Goal: Task Accomplishment & Management: Manage account settings

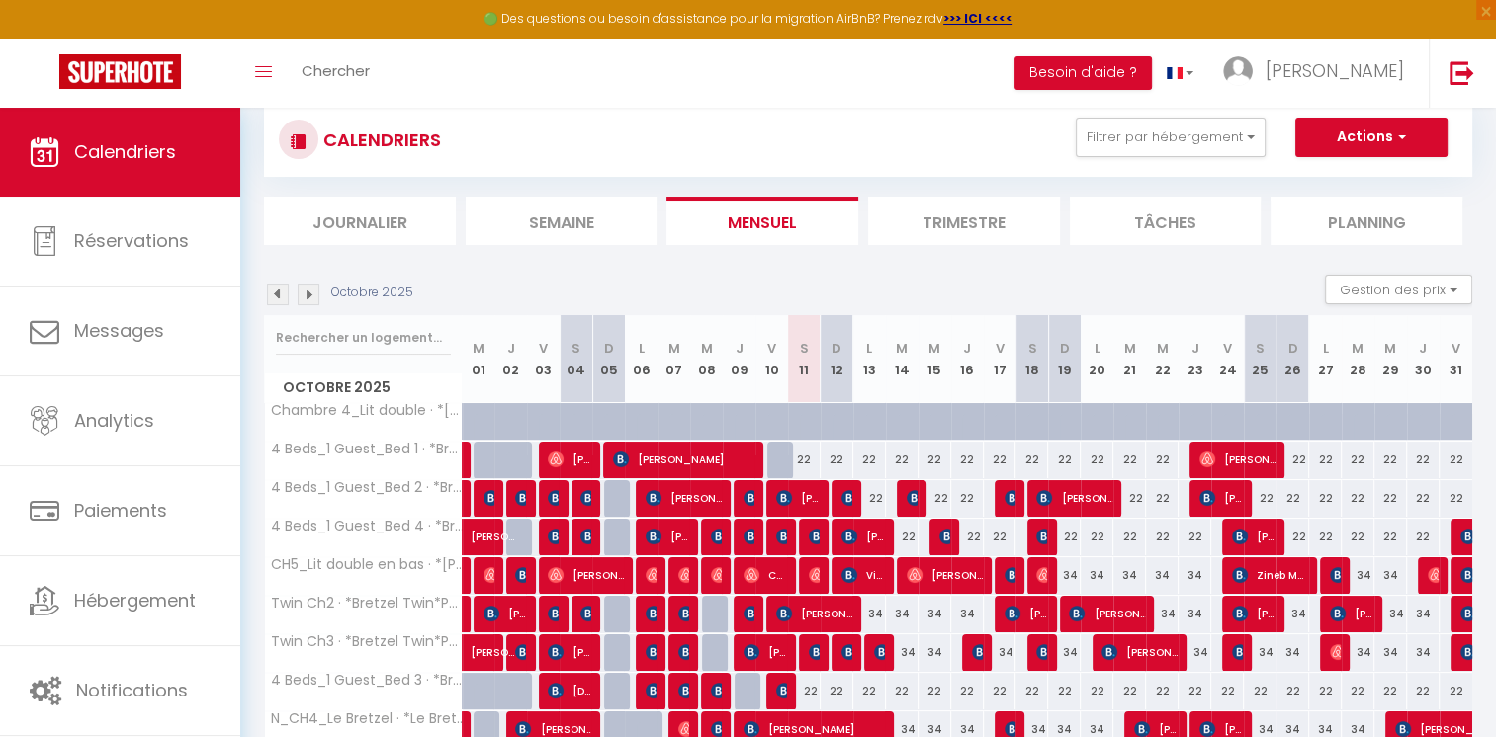
scroll to position [138, 0]
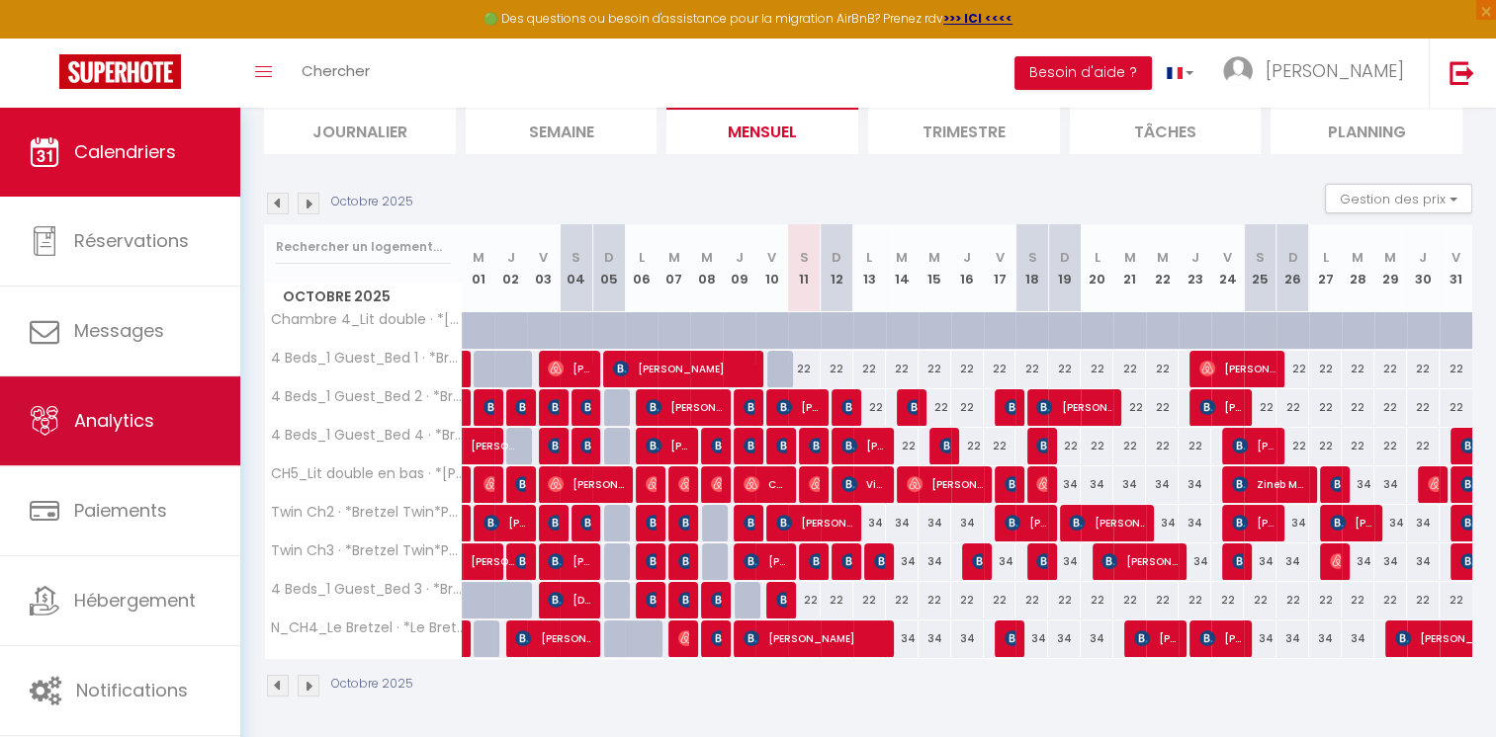
click at [176, 417] on link "Analytics" at bounding box center [120, 421] width 240 height 89
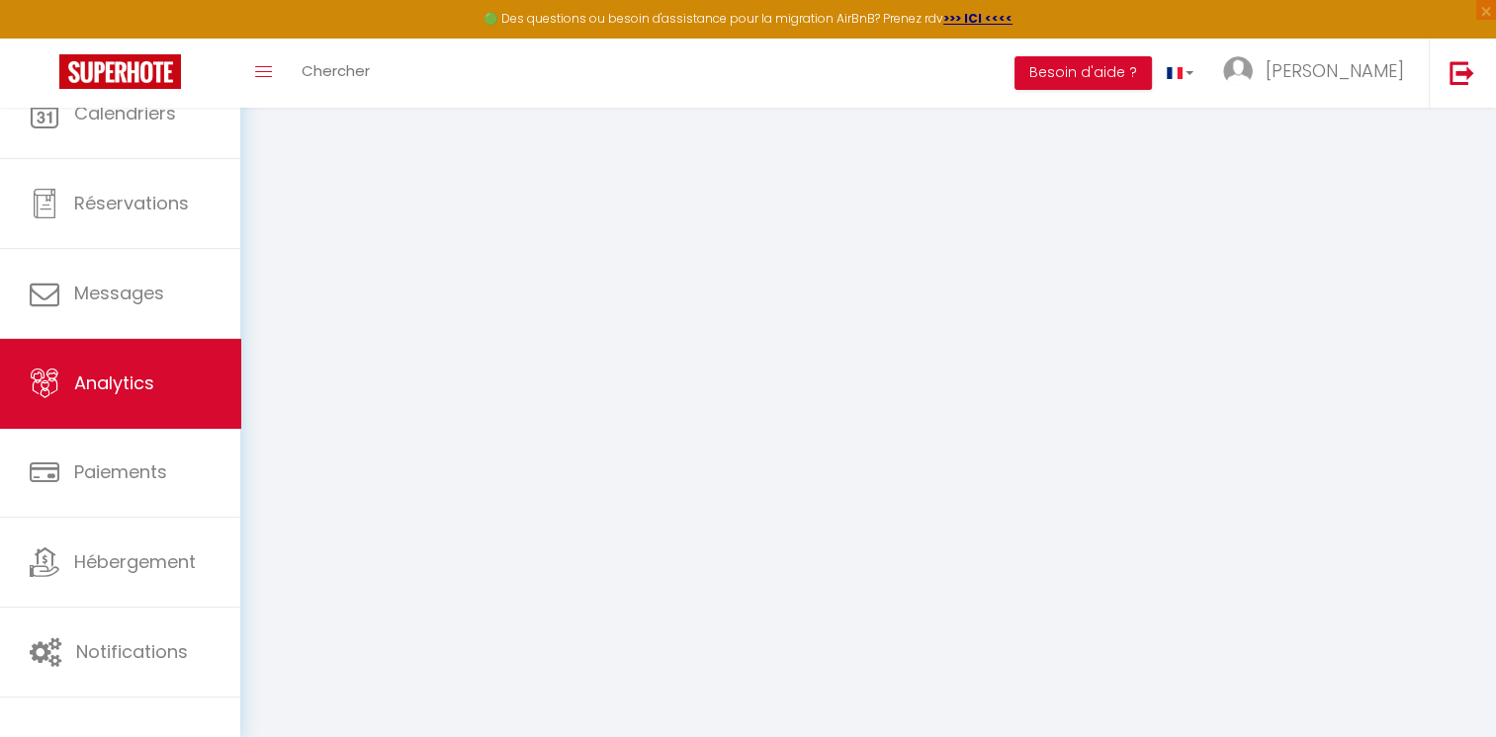
select select "2025"
select select "10"
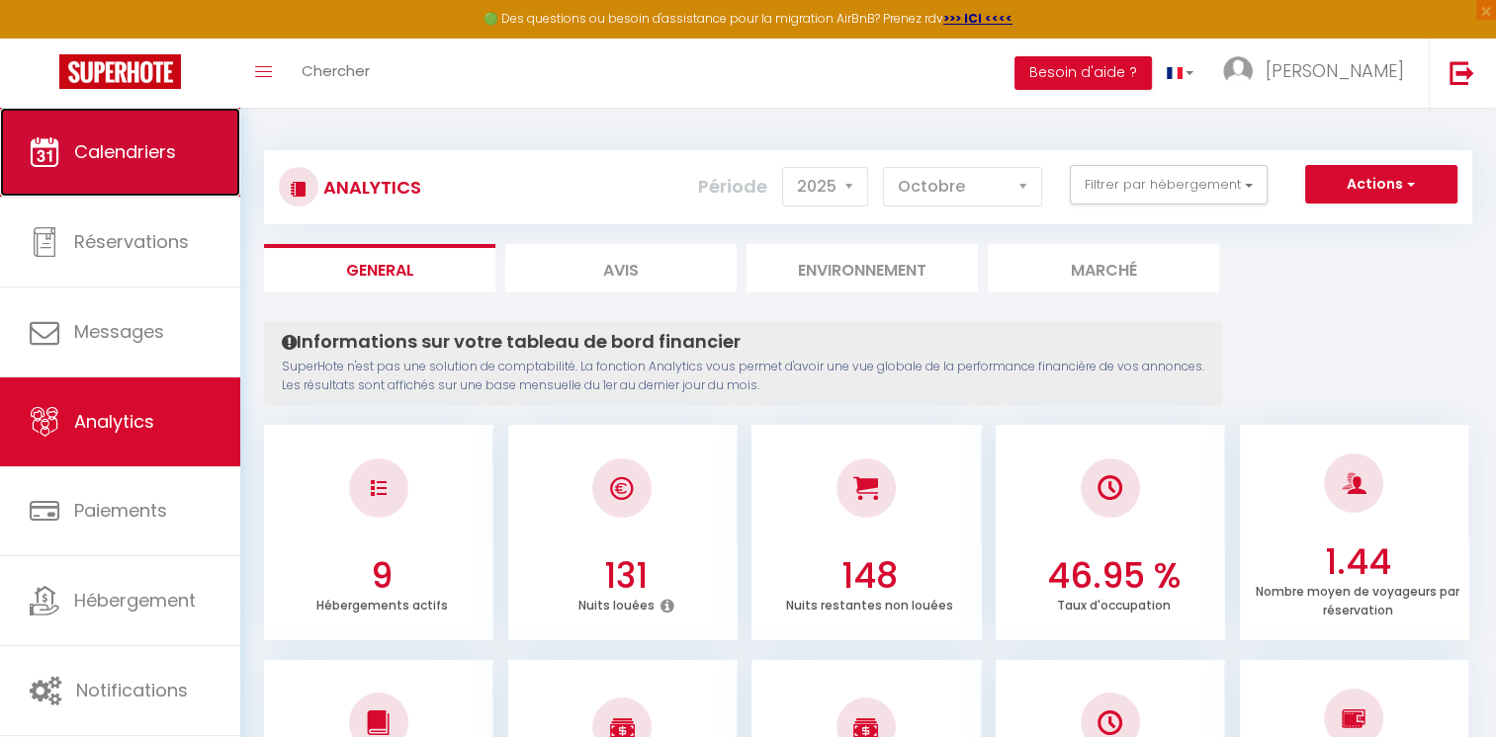
click at [191, 172] on link "Calendriers" at bounding box center [120, 152] width 240 height 89
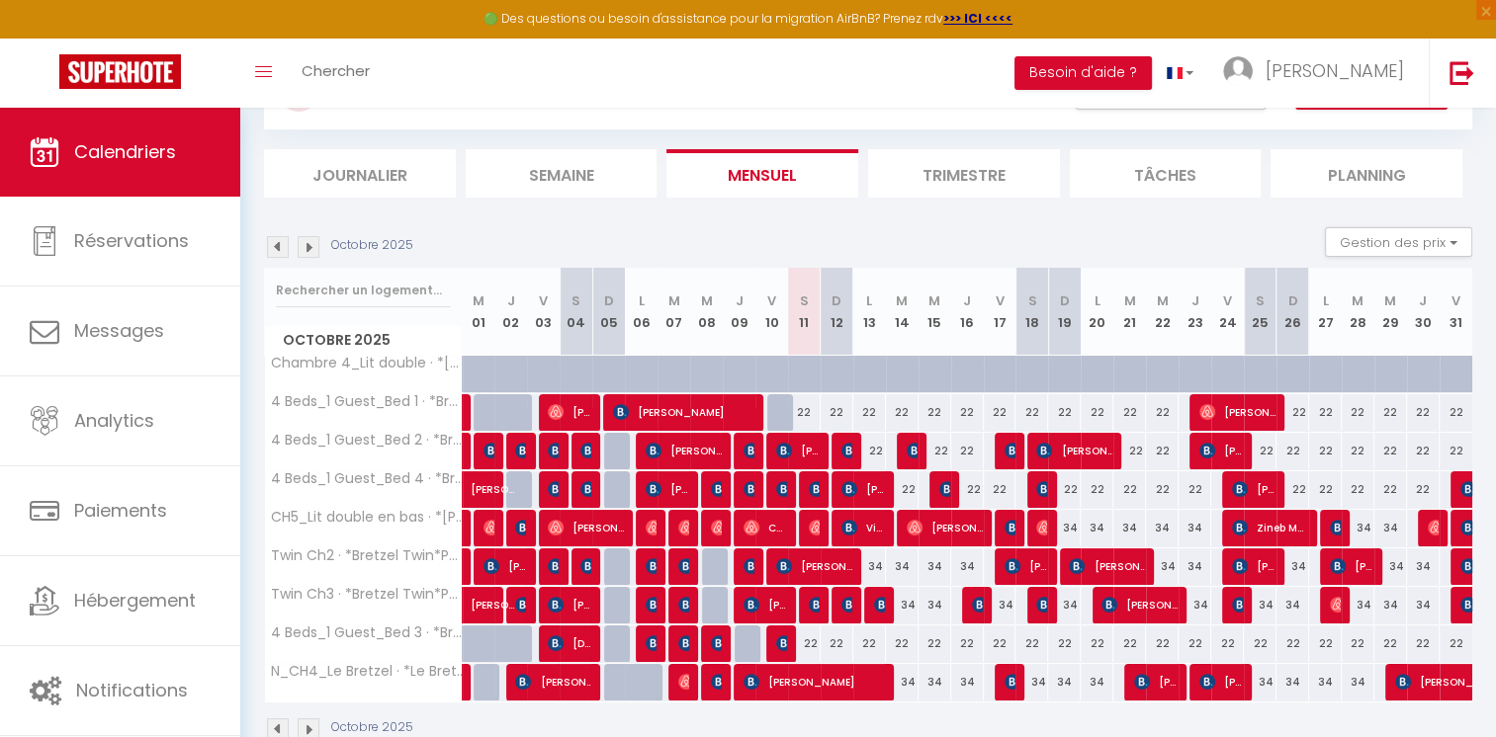
scroll to position [138, 0]
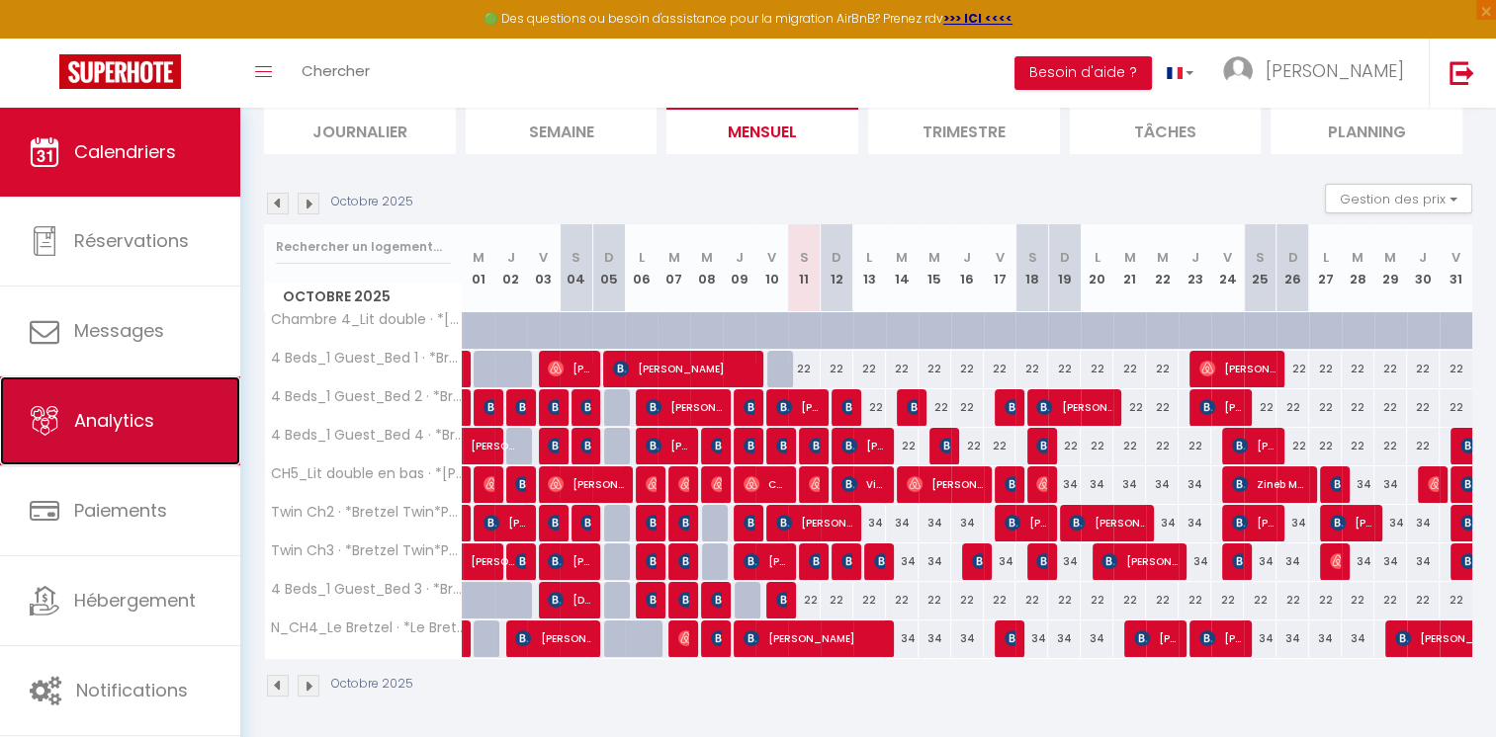
click at [162, 424] on link "Analytics" at bounding box center [120, 421] width 240 height 89
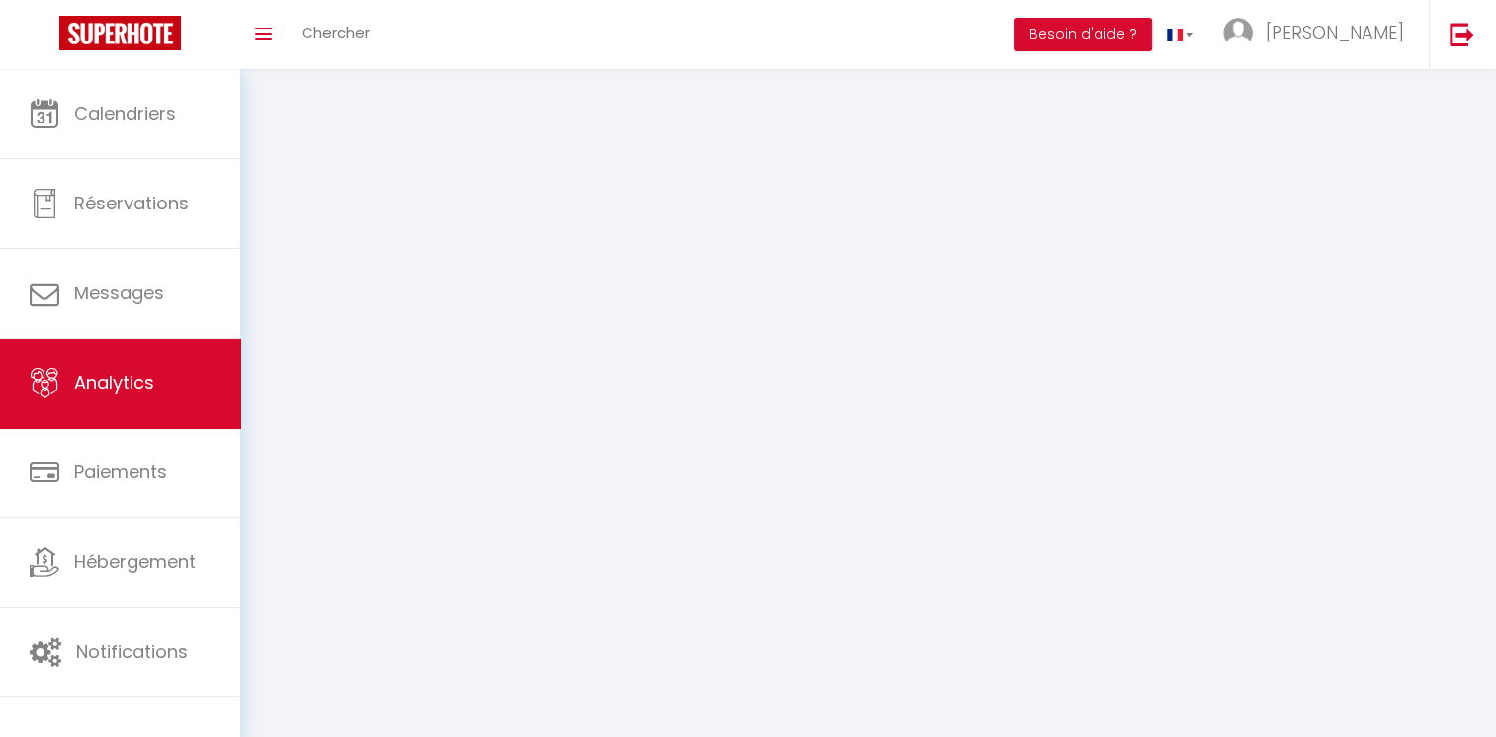
select select "2025"
select select "10"
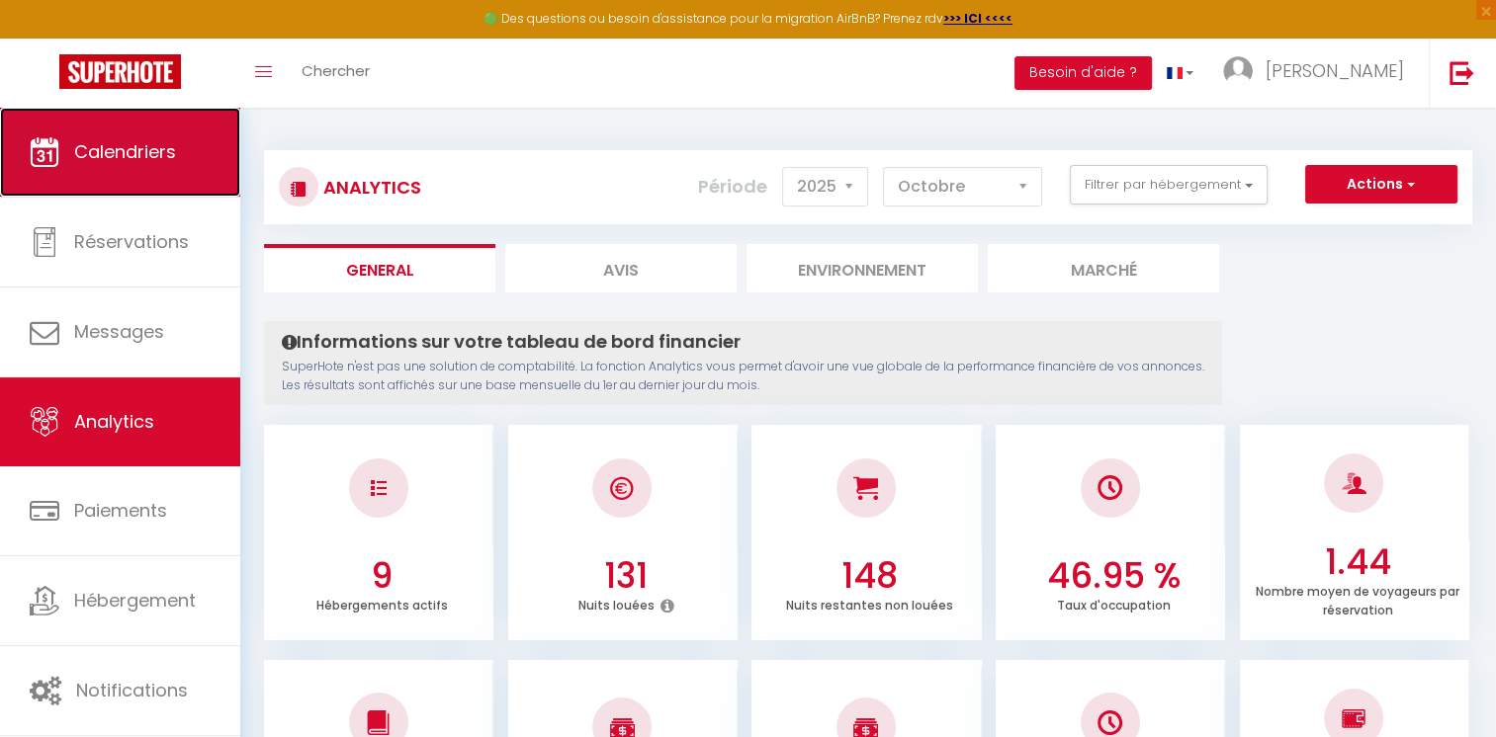
click at [135, 113] on link "Calendriers" at bounding box center [120, 152] width 240 height 89
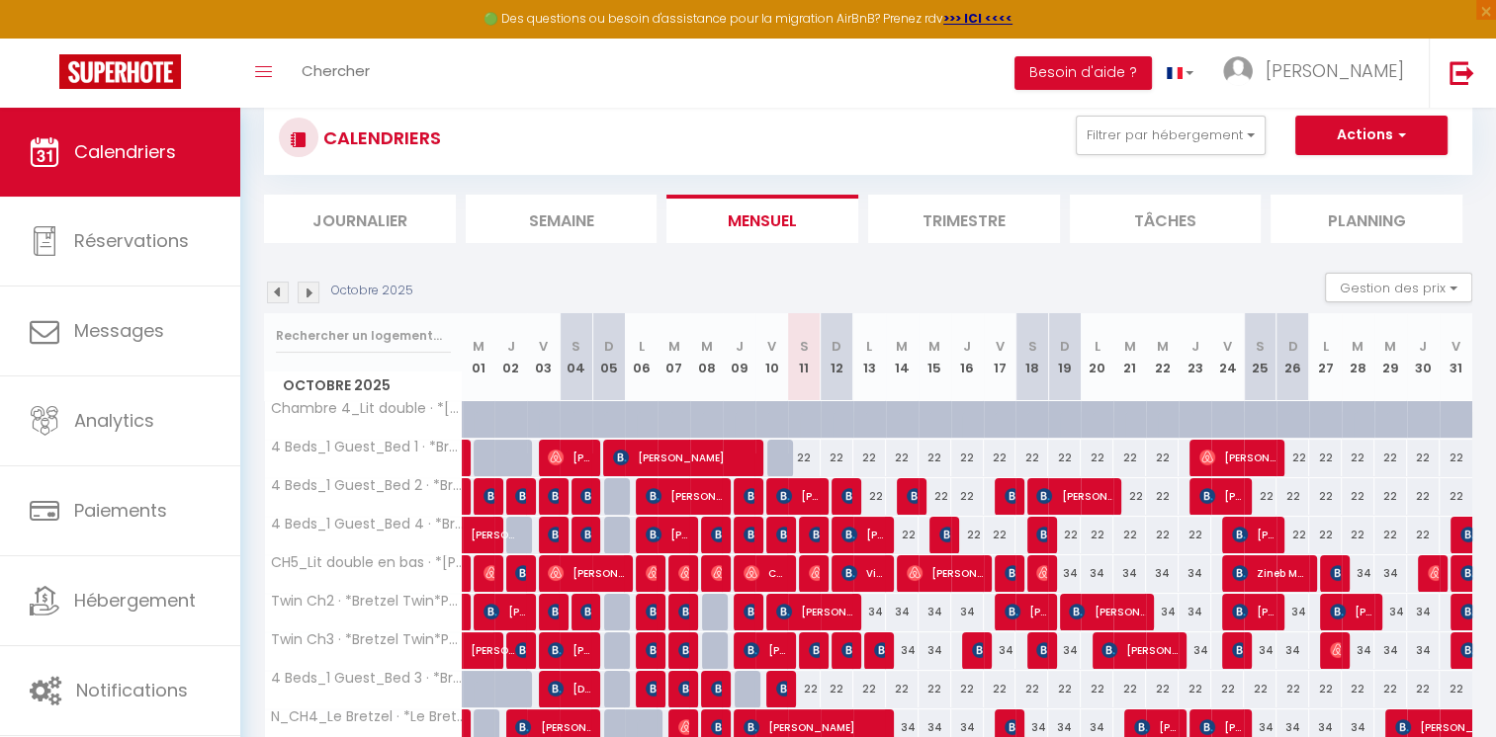
scroll to position [138, 0]
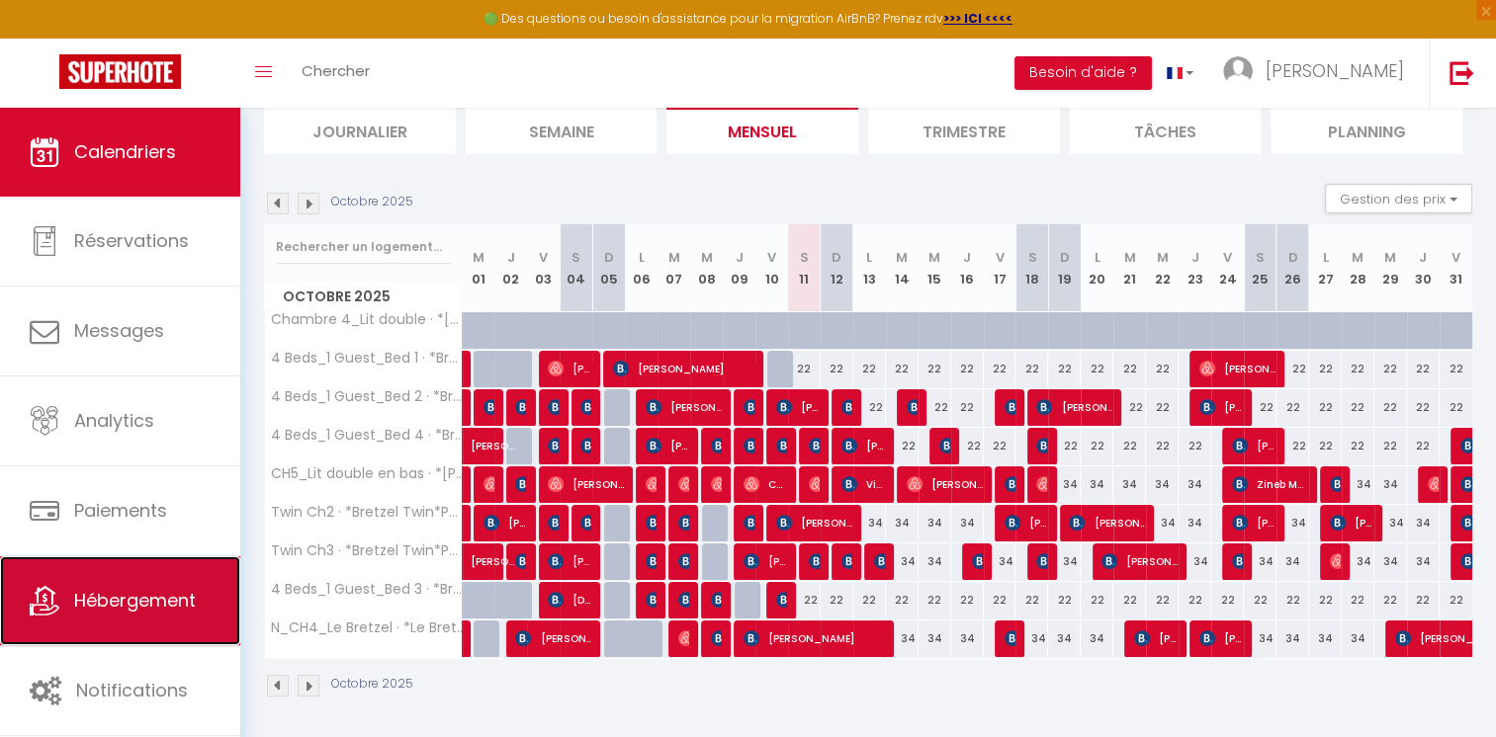
click at [144, 592] on span "Hébergement" at bounding box center [135, 600] width 122 height 25
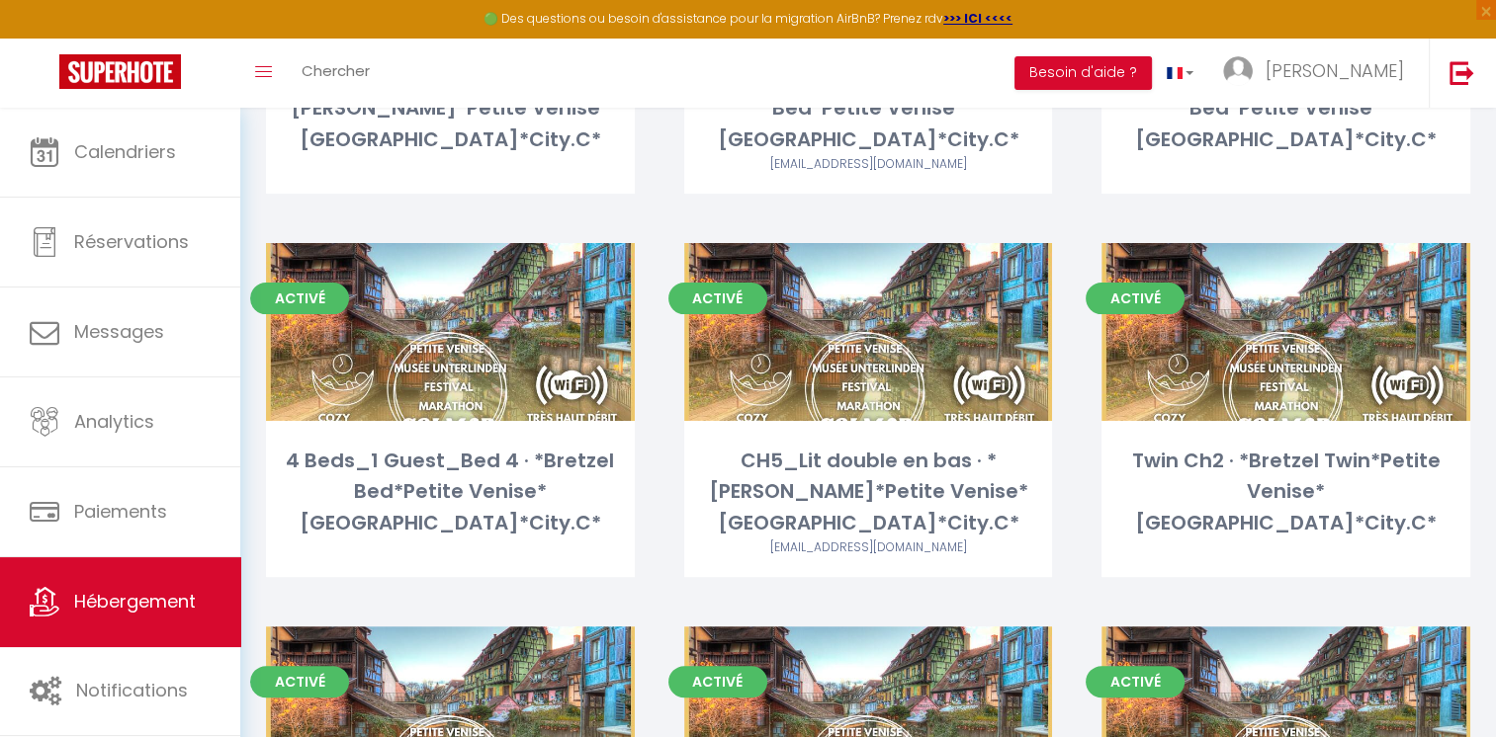
scroll to position [395, 0]
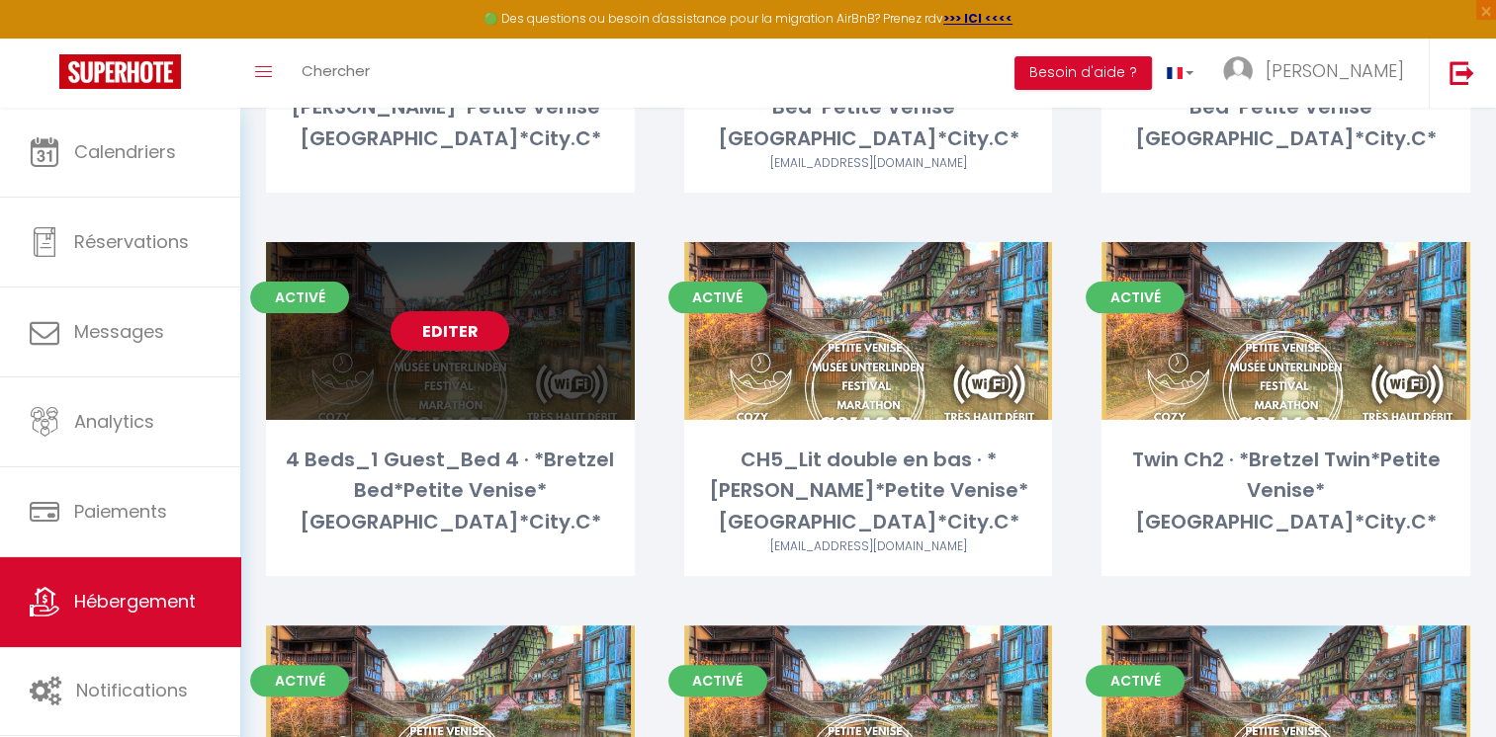
click at [484, 339] on link "Editer" at bounding box center [449, 331] width 119 height 40
select select "3"
select select "2"
select select "1"
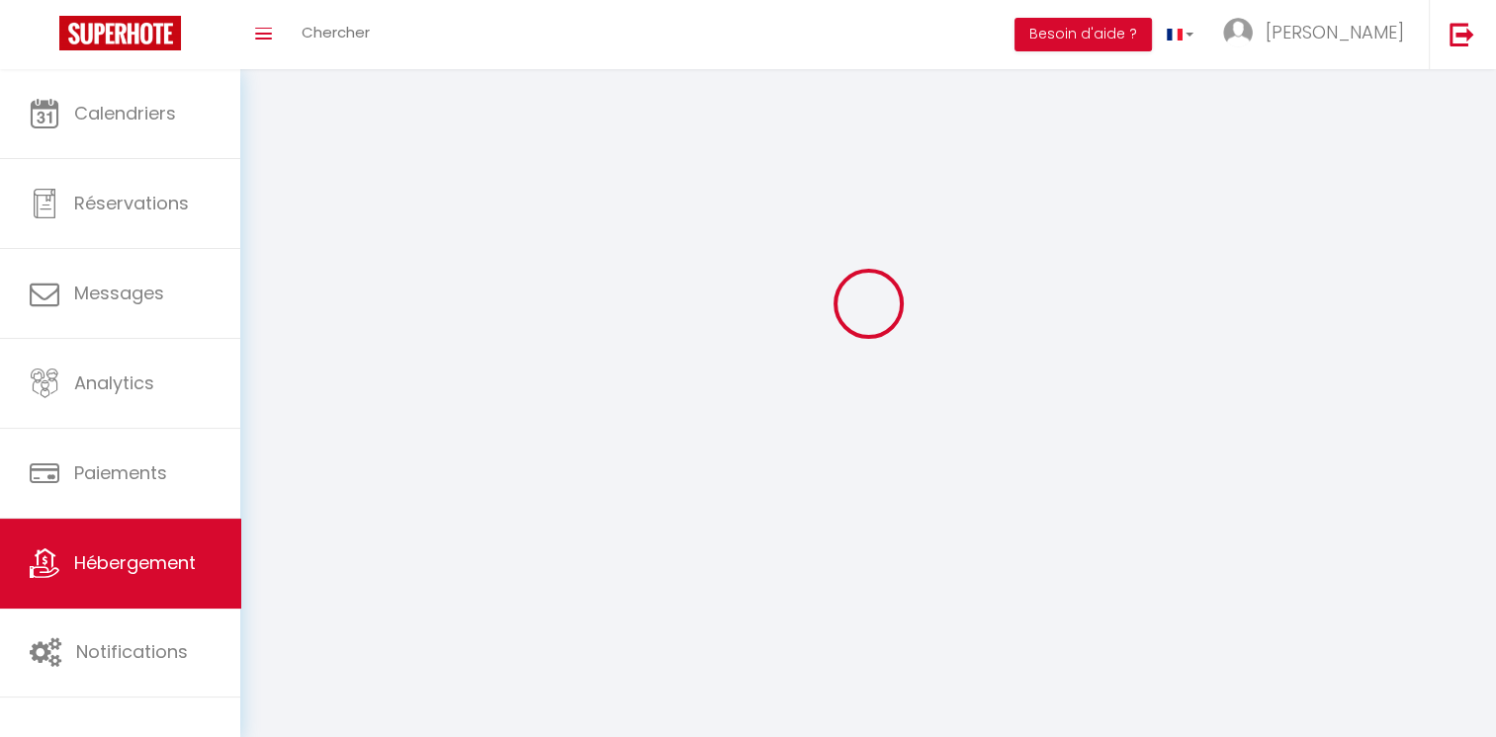
select select
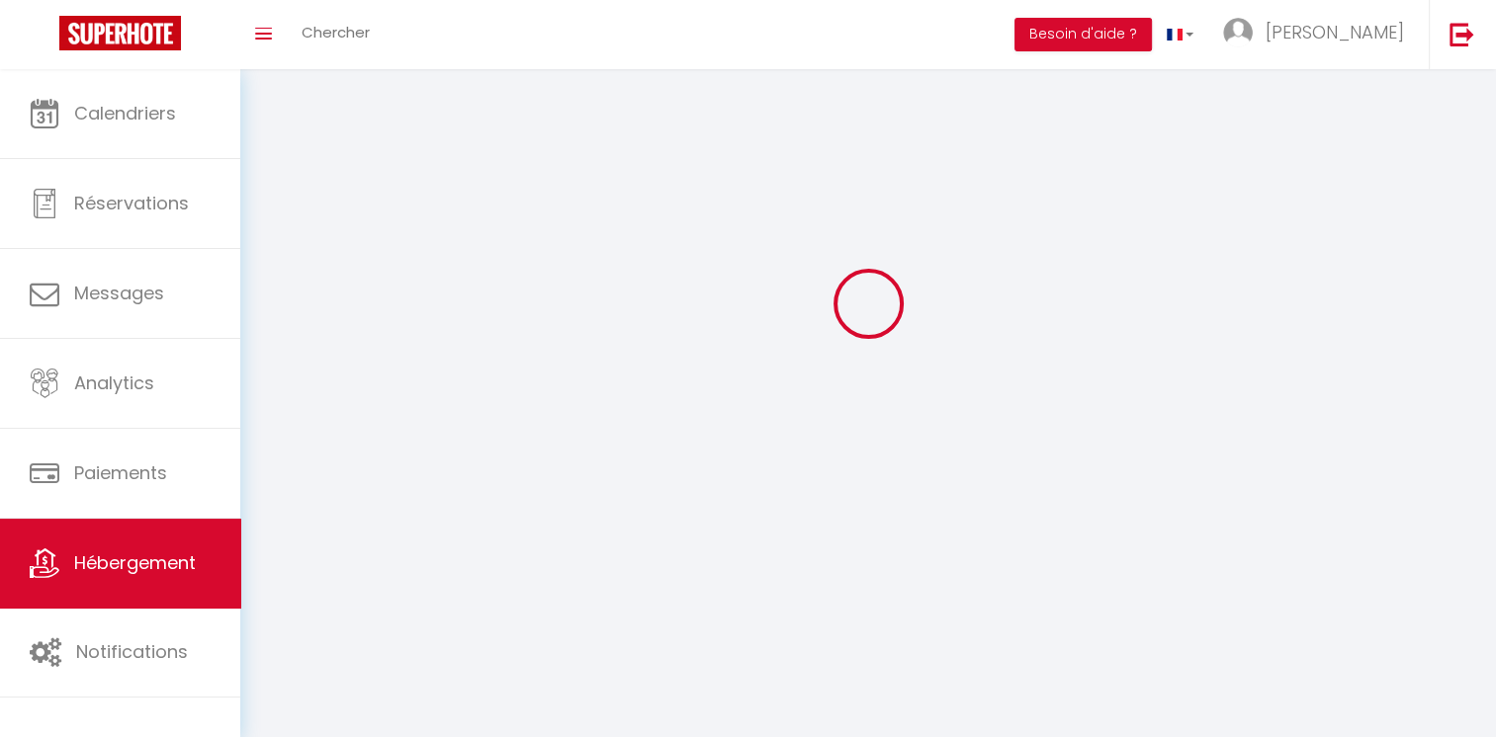
checkbox input "false"
select select
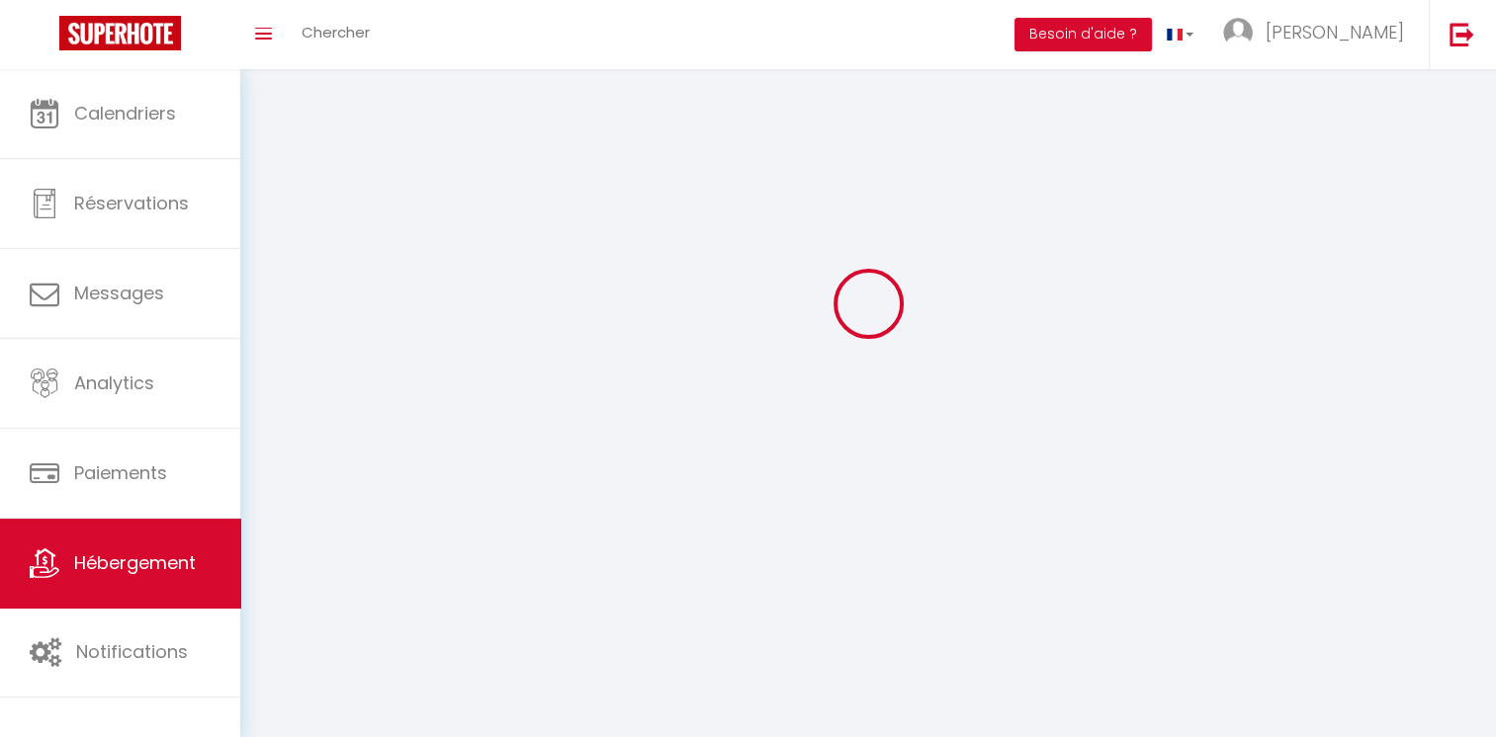
select select
select select "1"
select select
select select "28"
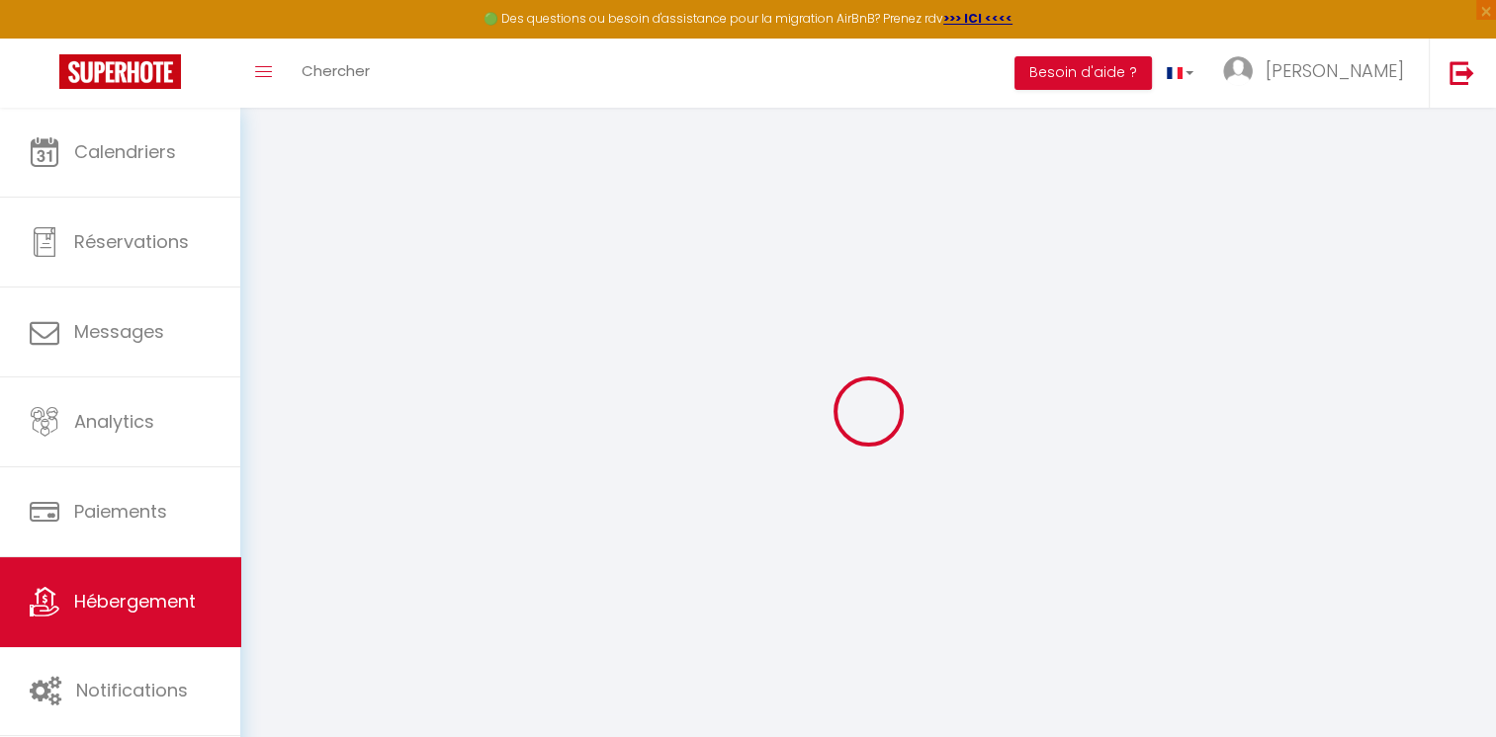
select select
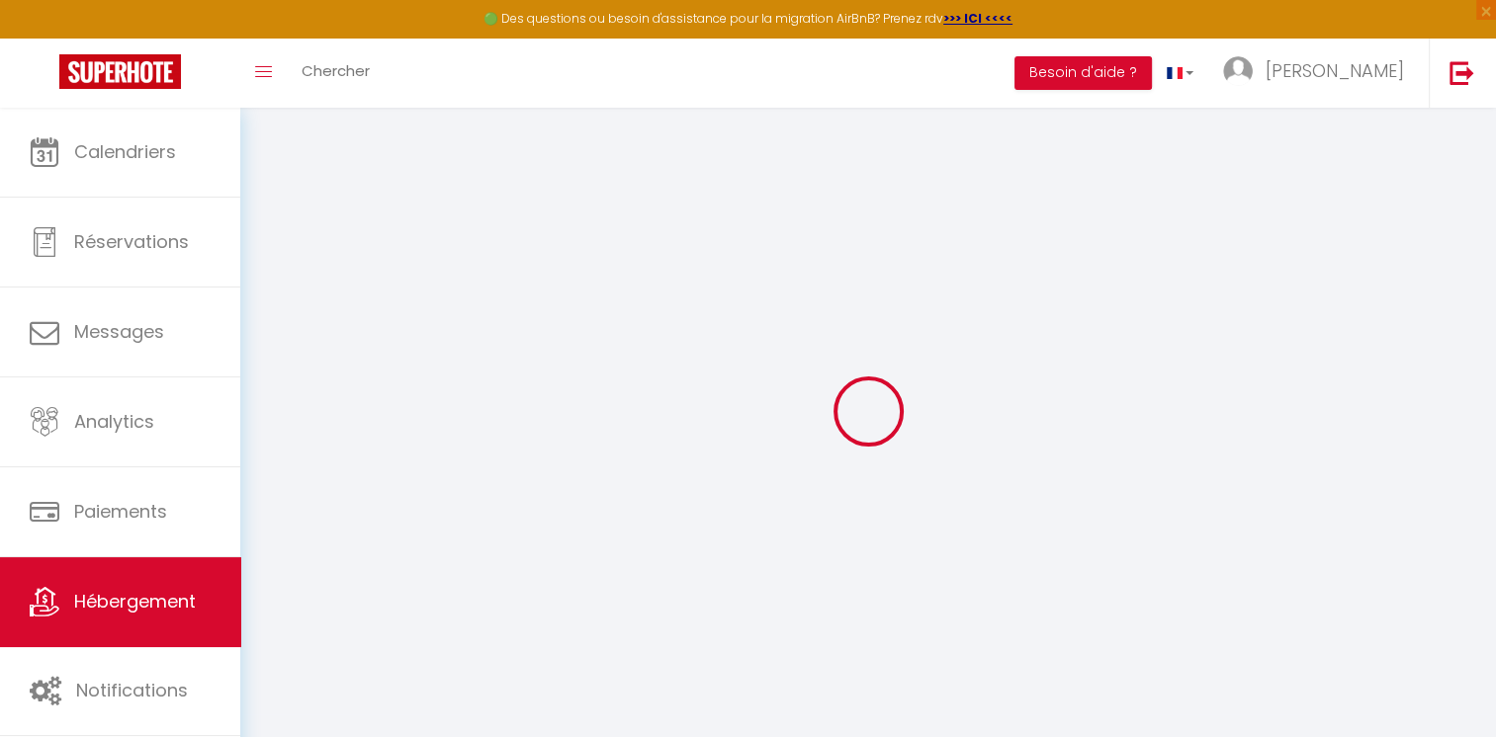
select select
checkbox input "false"
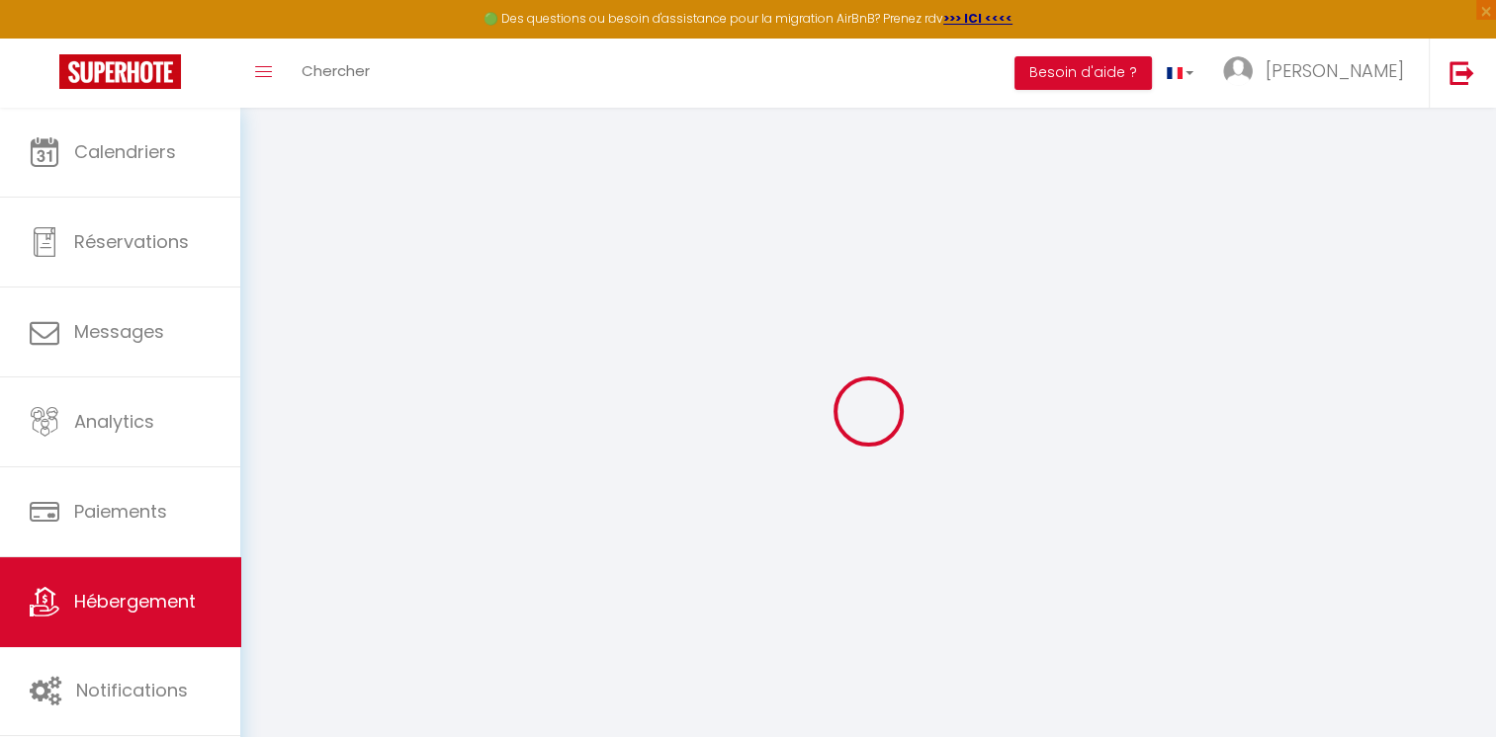
select select
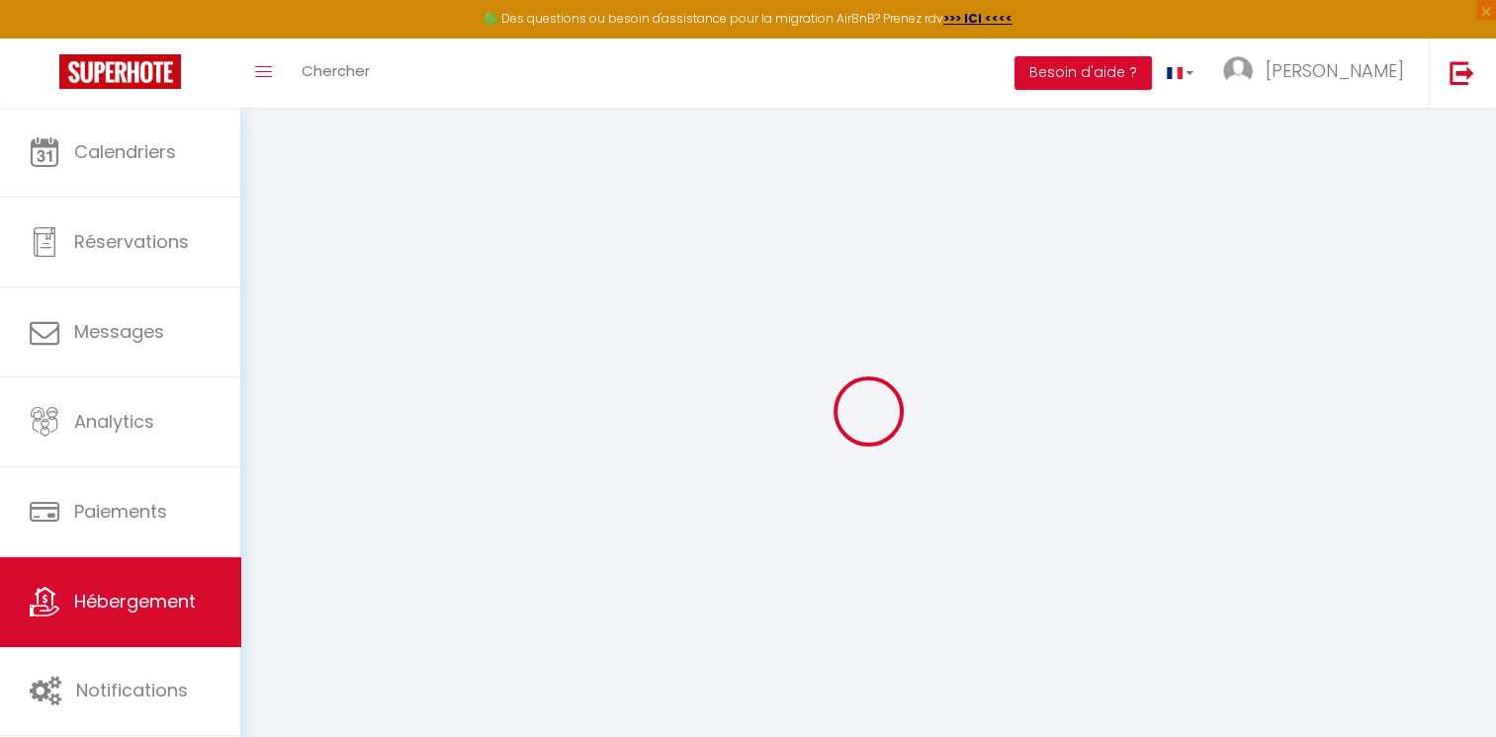
select select
checkbox input "false"
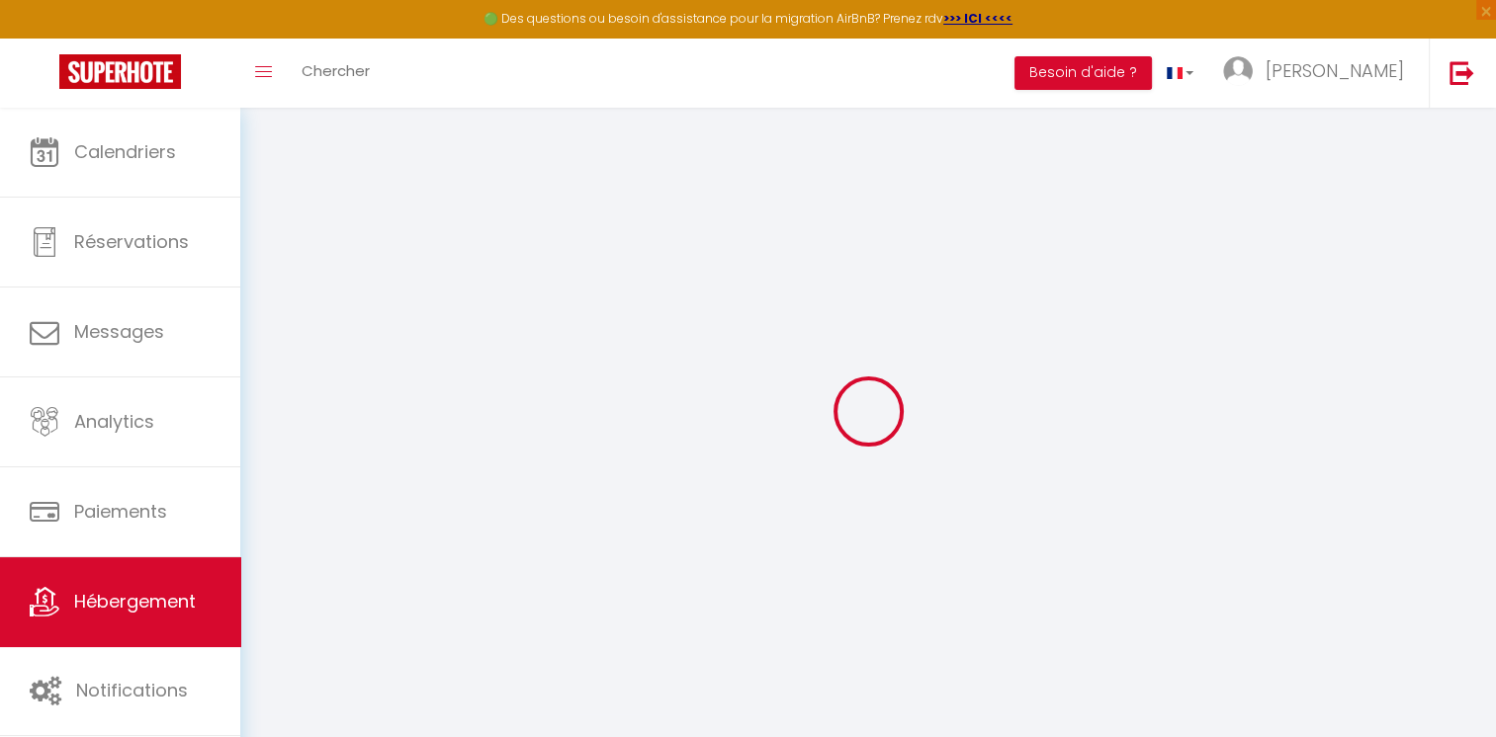
checkbox input "false"
select select
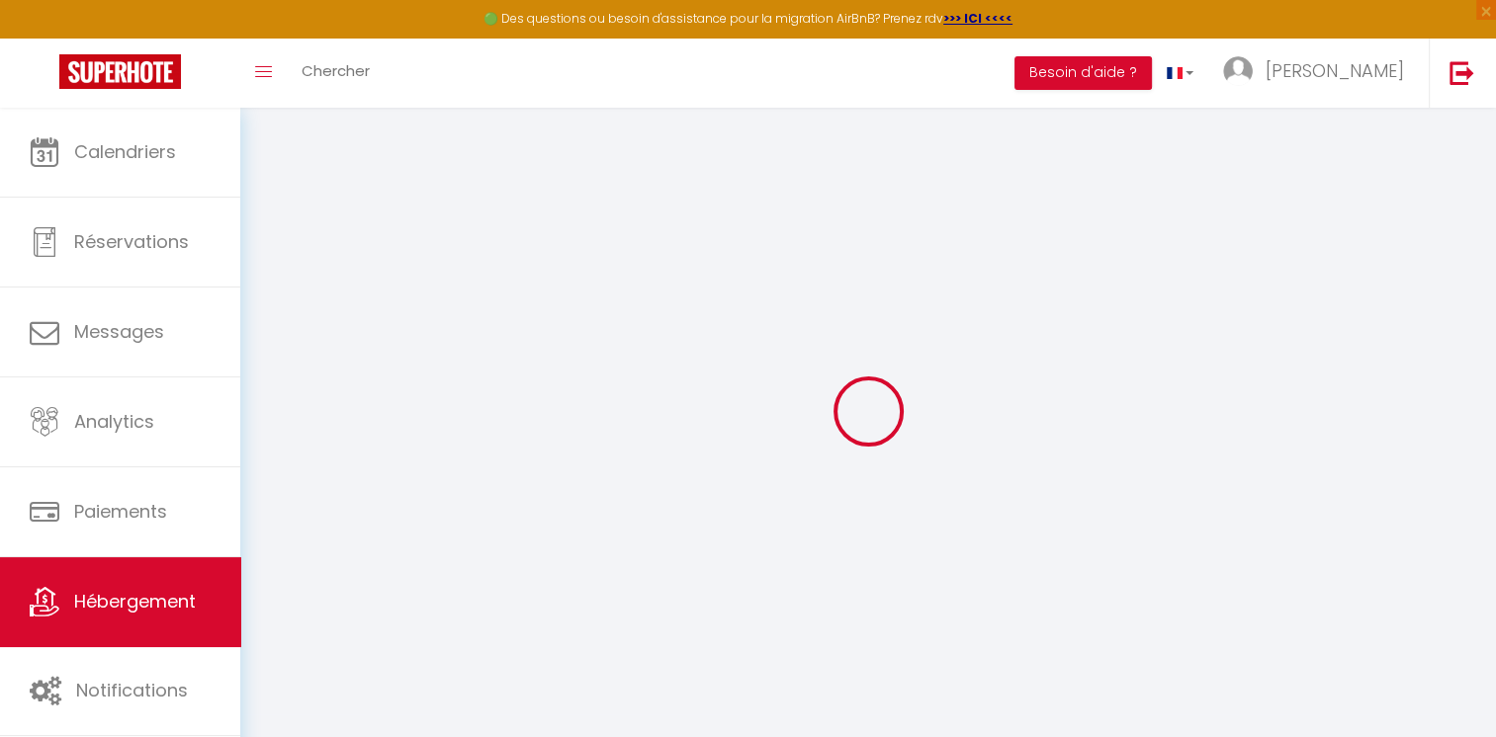
select select
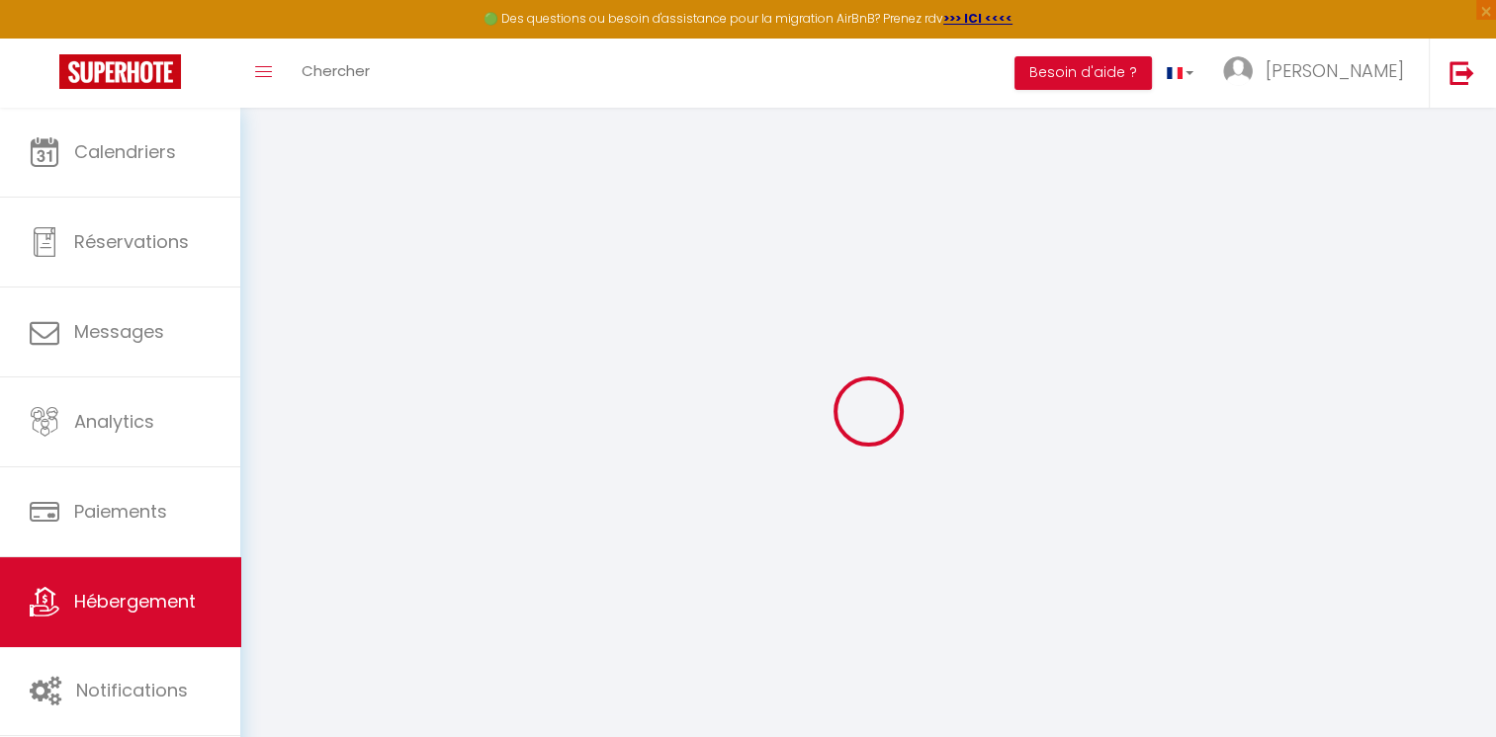
checkbox input "false"
select select
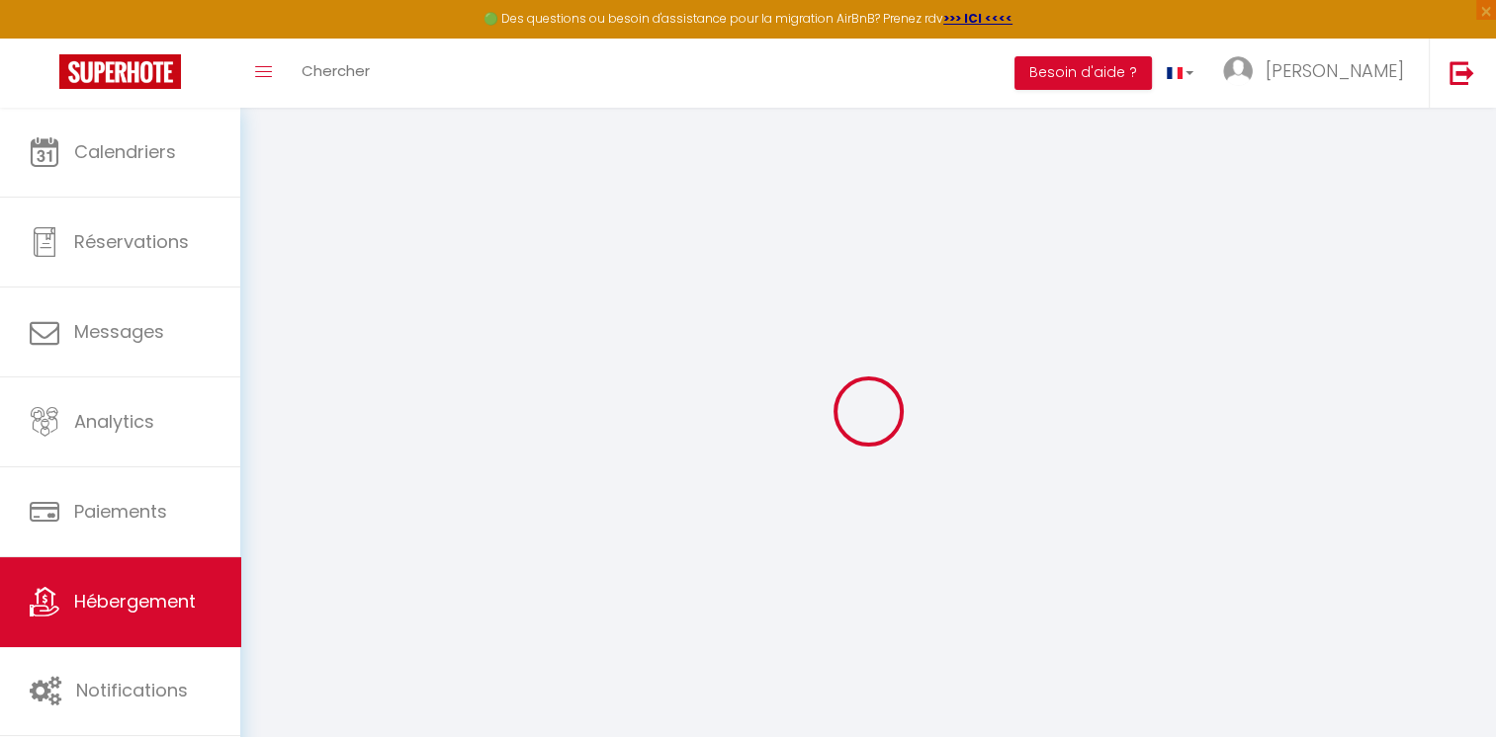
select select
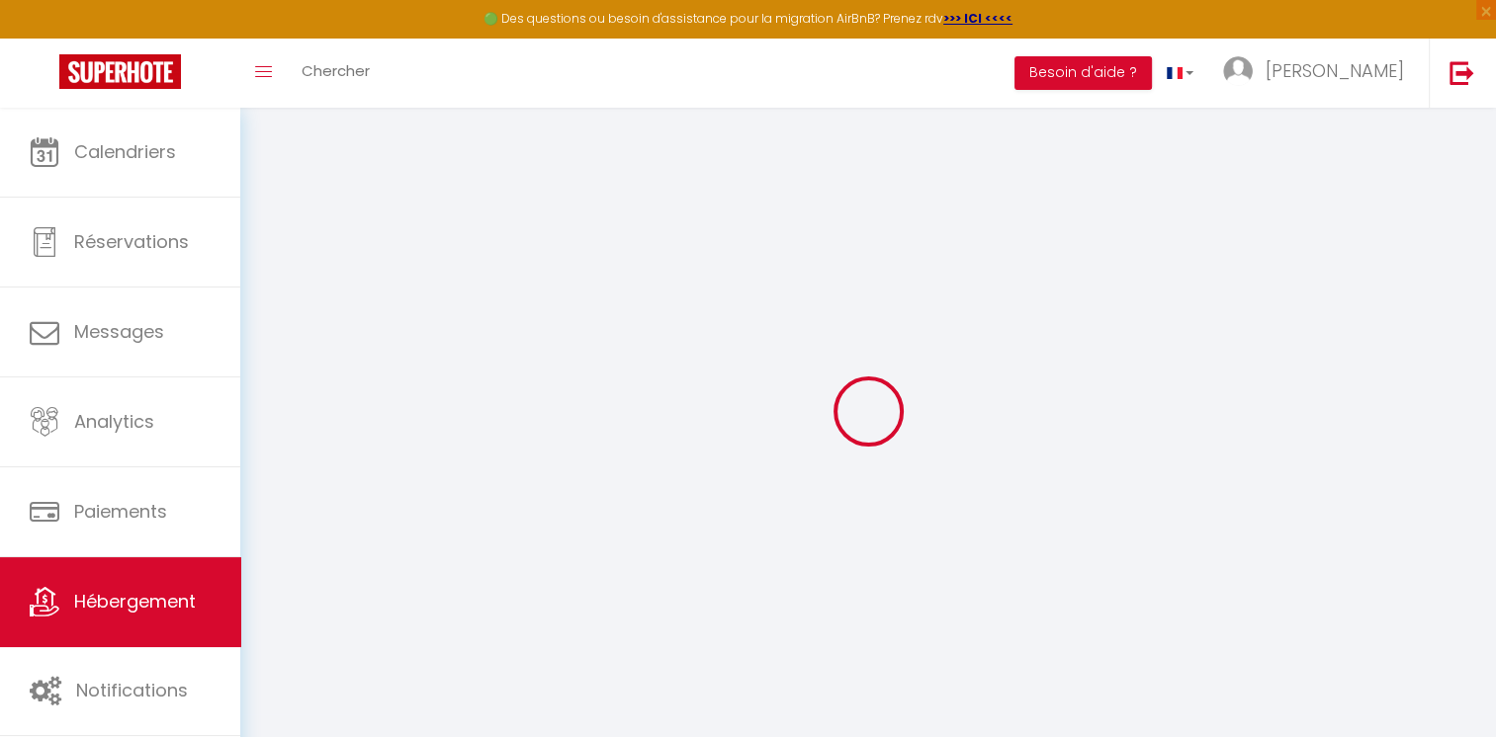
select select
checkbox input "false"
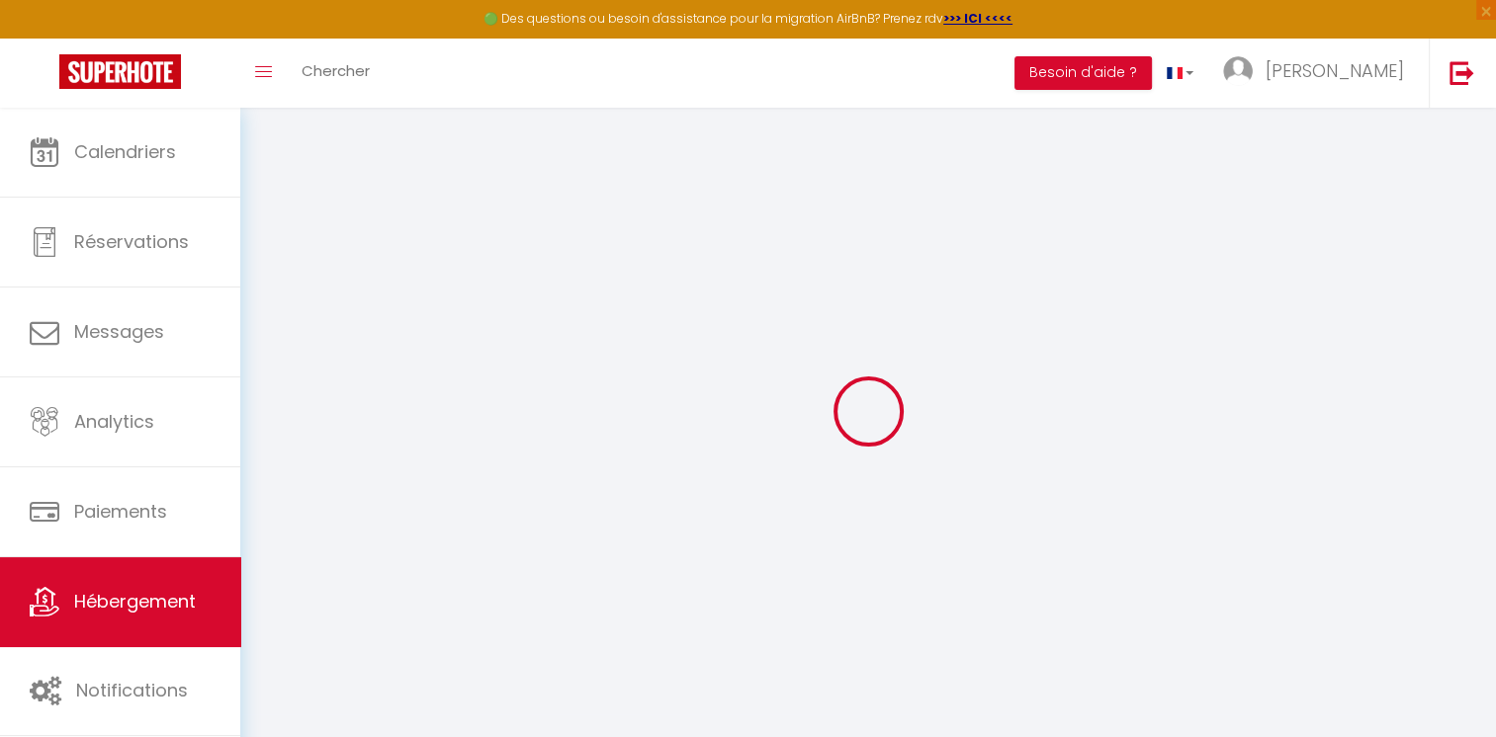
checkbox input "false"
select select
type input "4 Beds_1 Guest_Bed 4 · *Bretzel Bed*Petite Venise*[GEOGRAPHIC_DATA]*City.C*"
type input "[PERSON_NAME]"
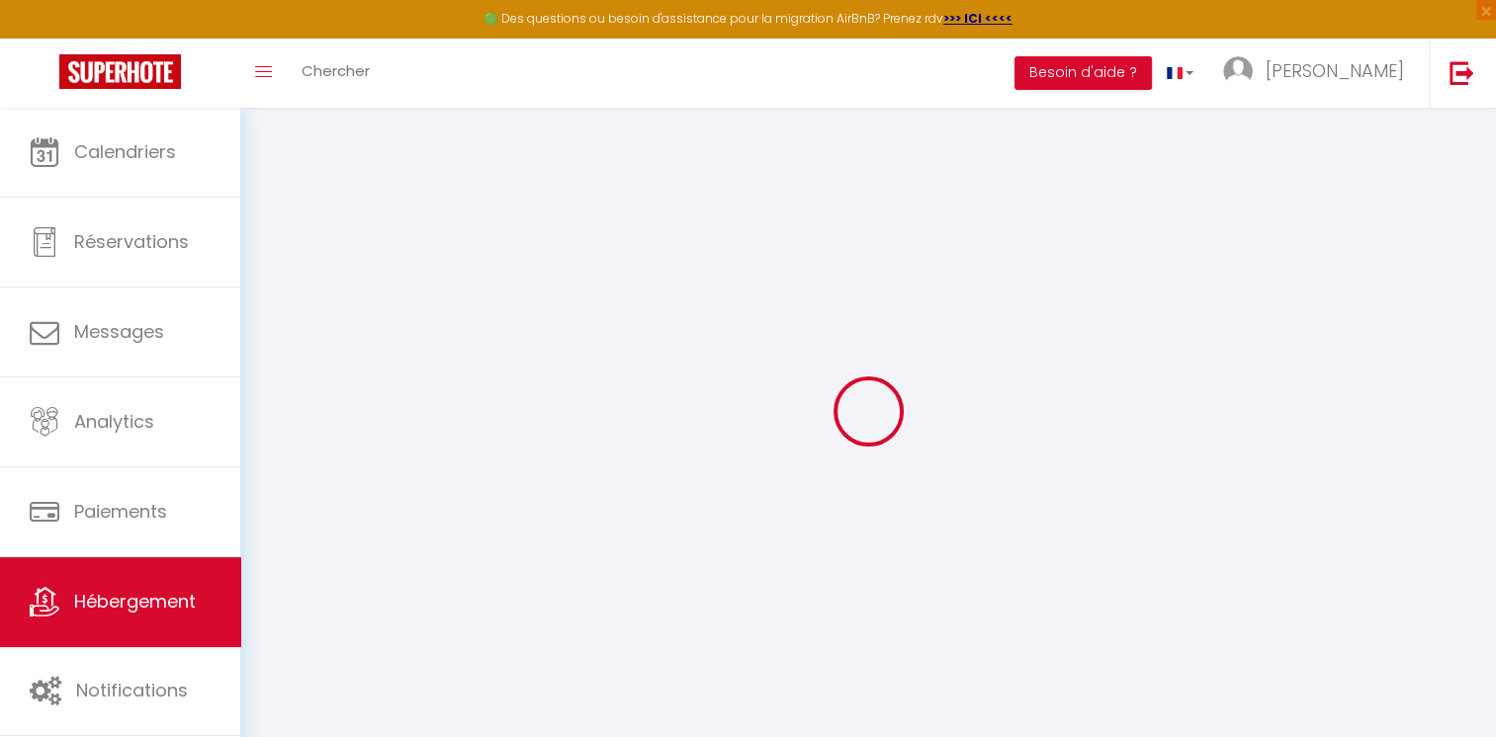
select select "bnb"
select select
select select "1"
type input "23"
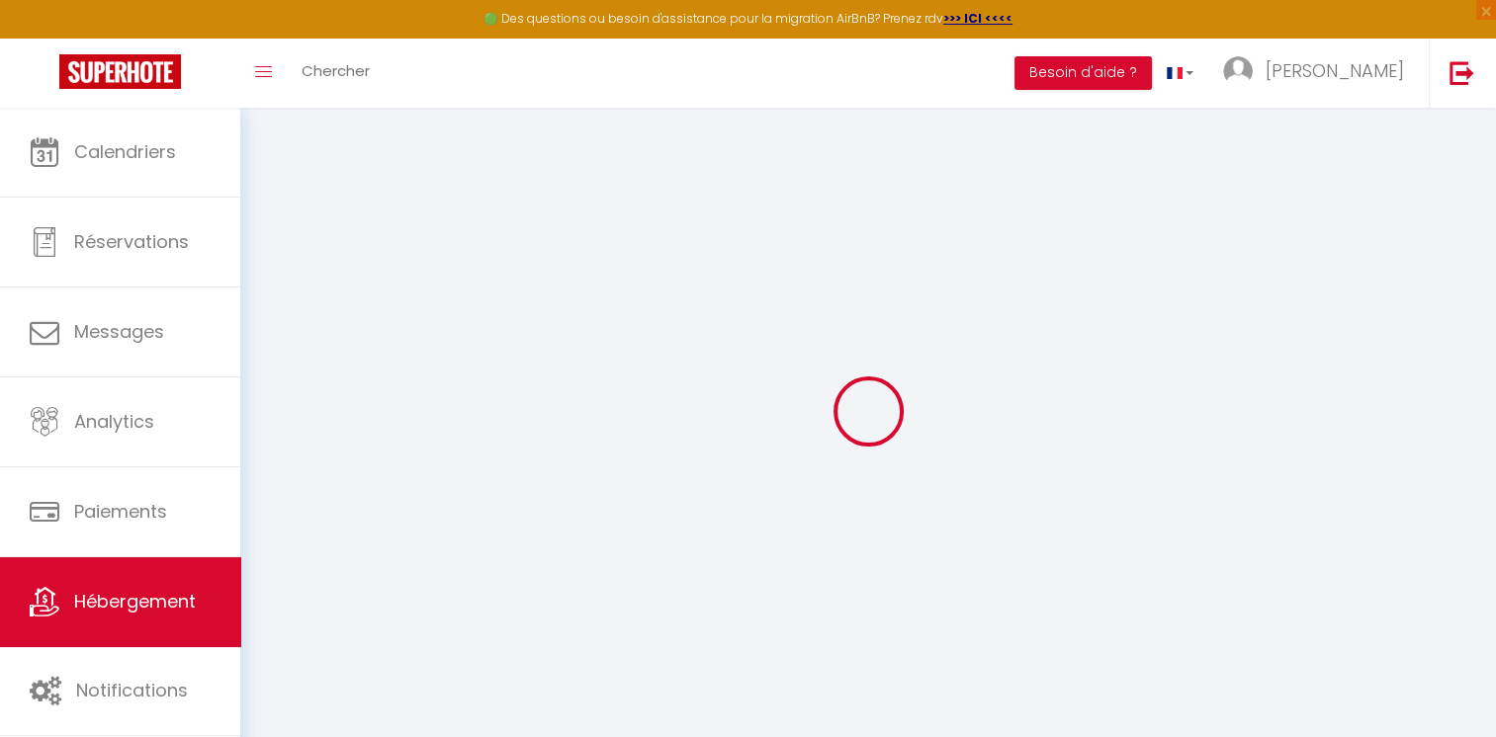
type input "5"
type input "0"
type input "100"
select select
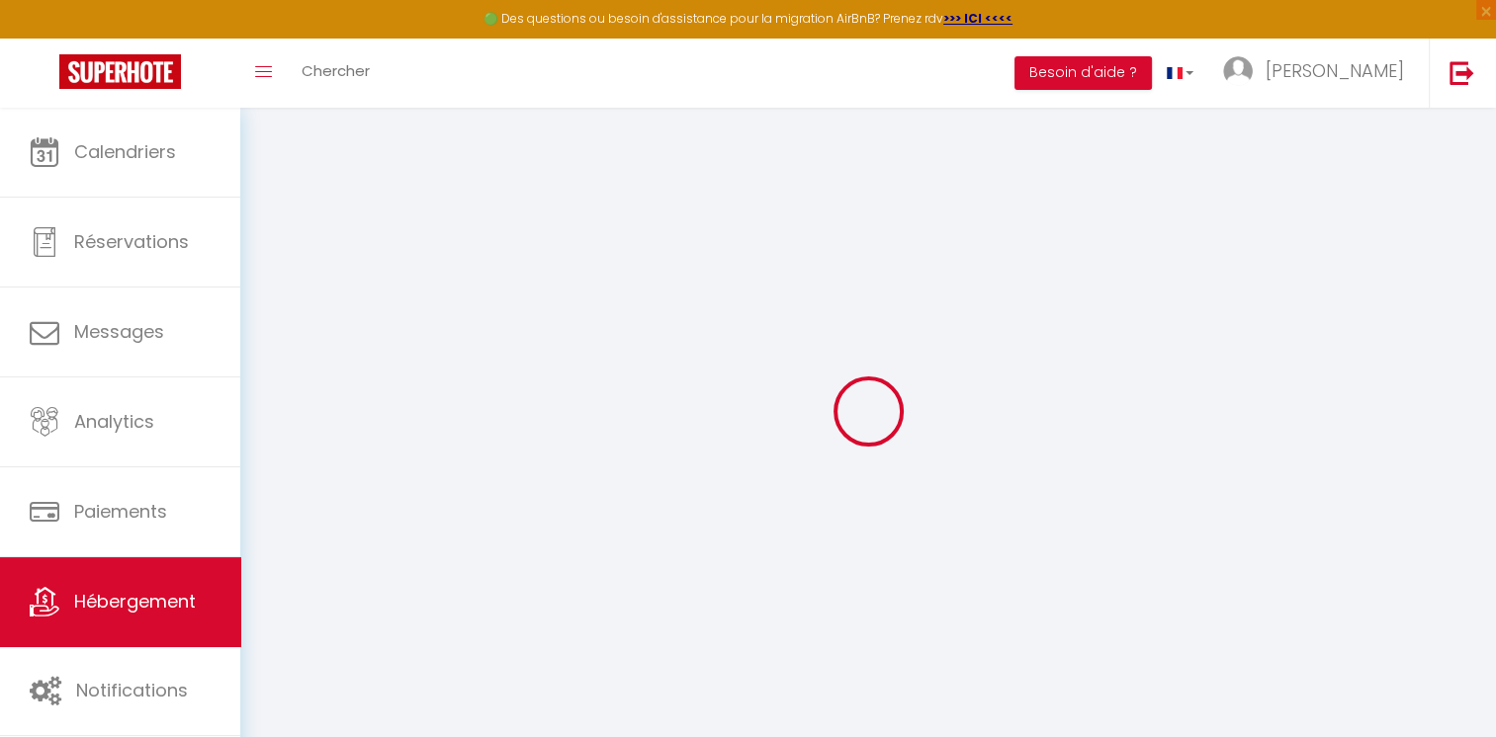
select select
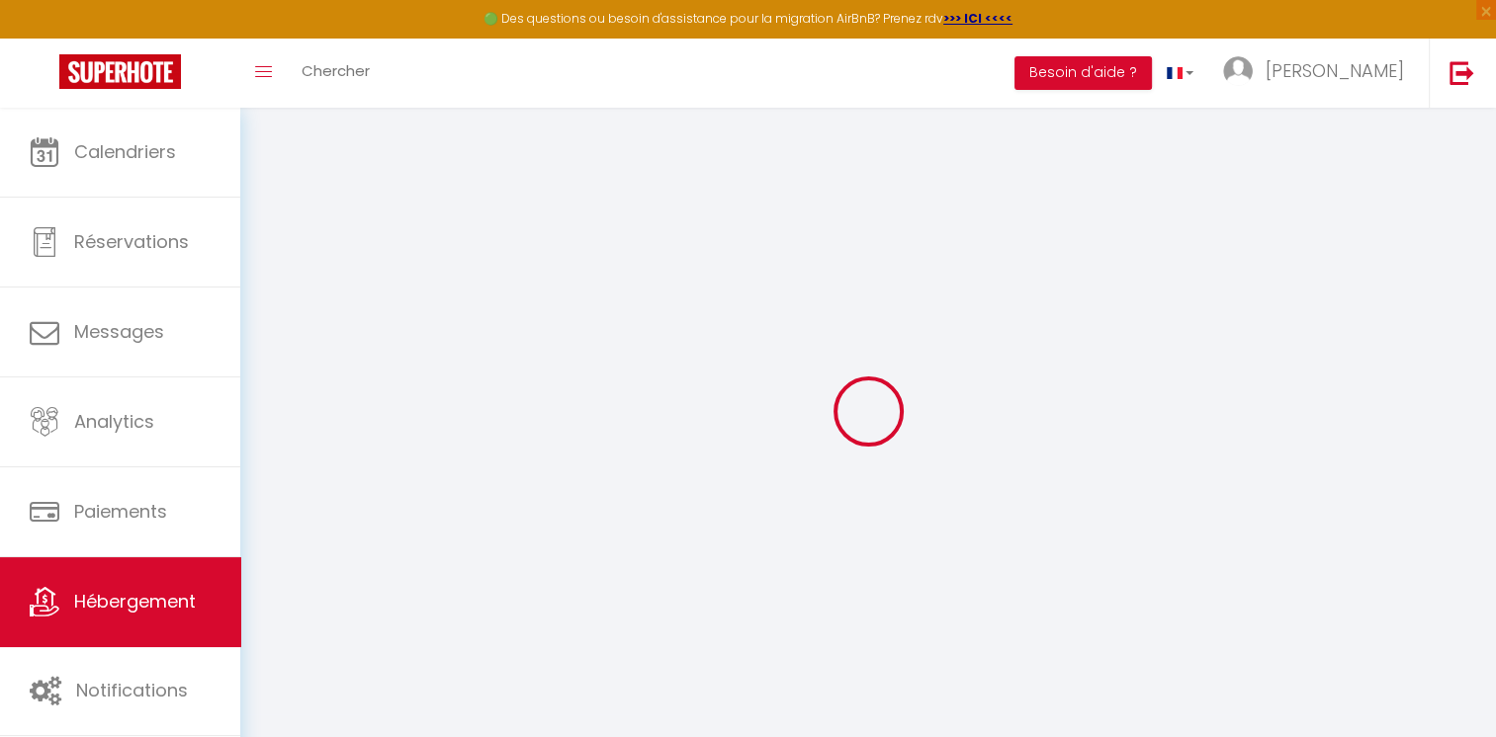
type input "[STREET_ADDRESS]"
type input "68000"
type input "Colmar"
type input "[EMAIL_ADDRESS][DOMAIN_NAME]"
select select "13158"
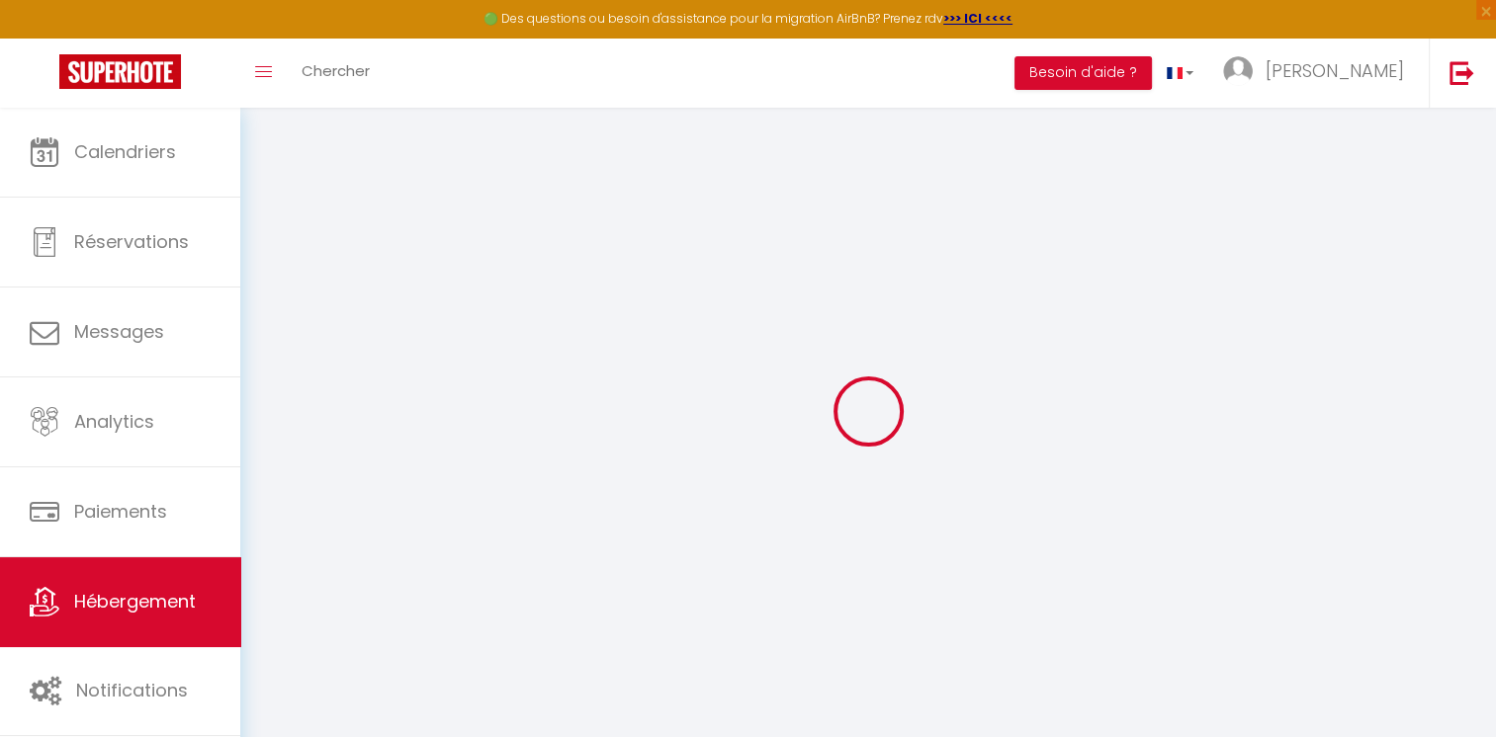
checkbox input "true"
checkbox input "false"
radio input "true"
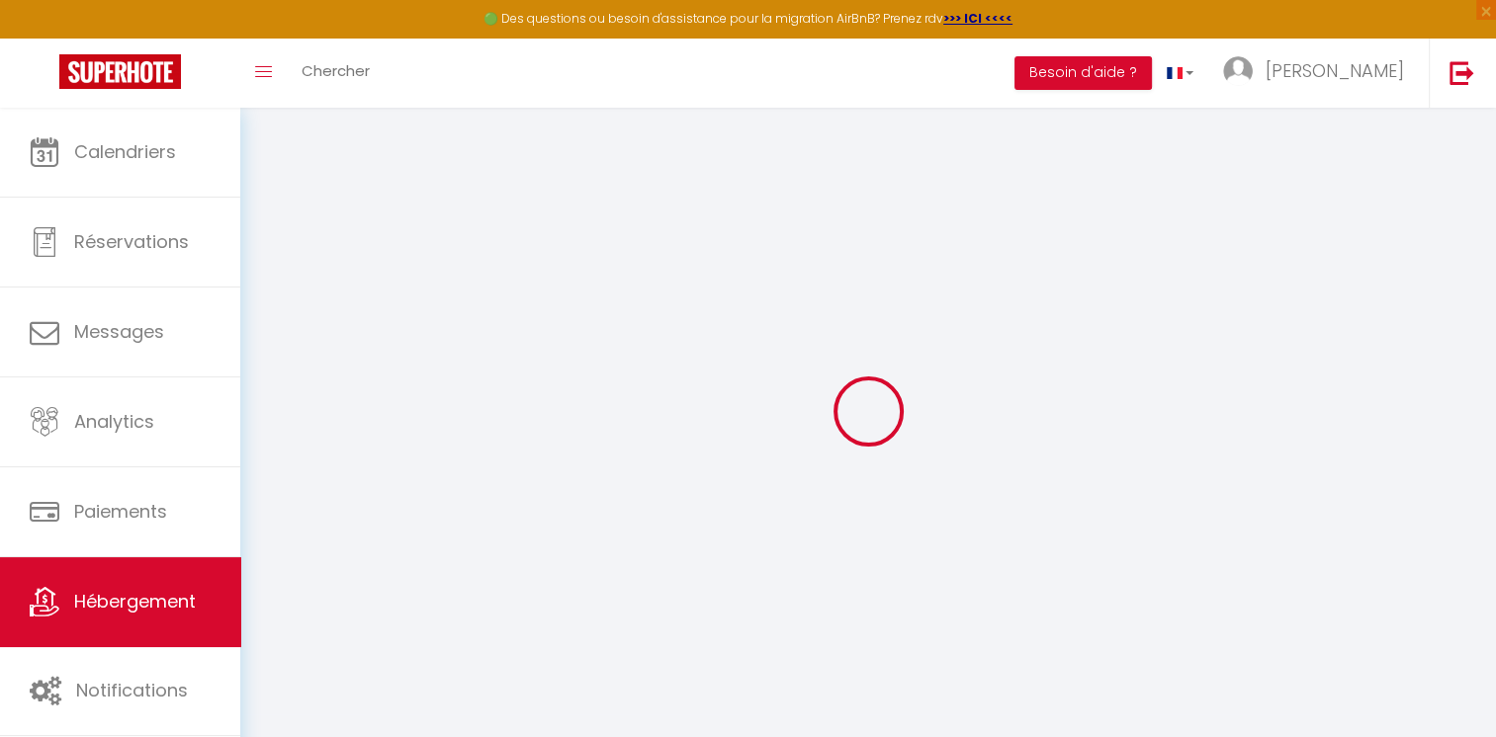
type input "0"
select select
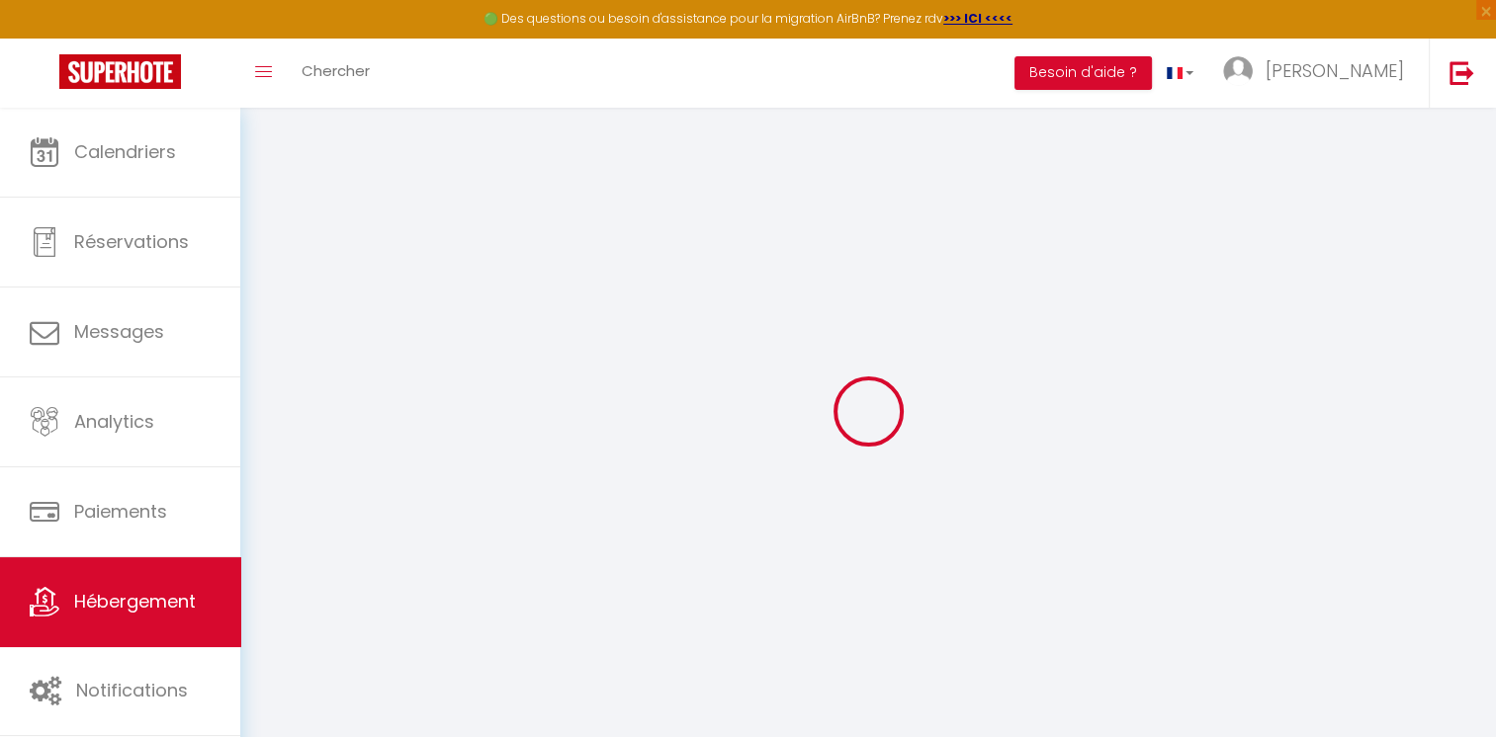
select select
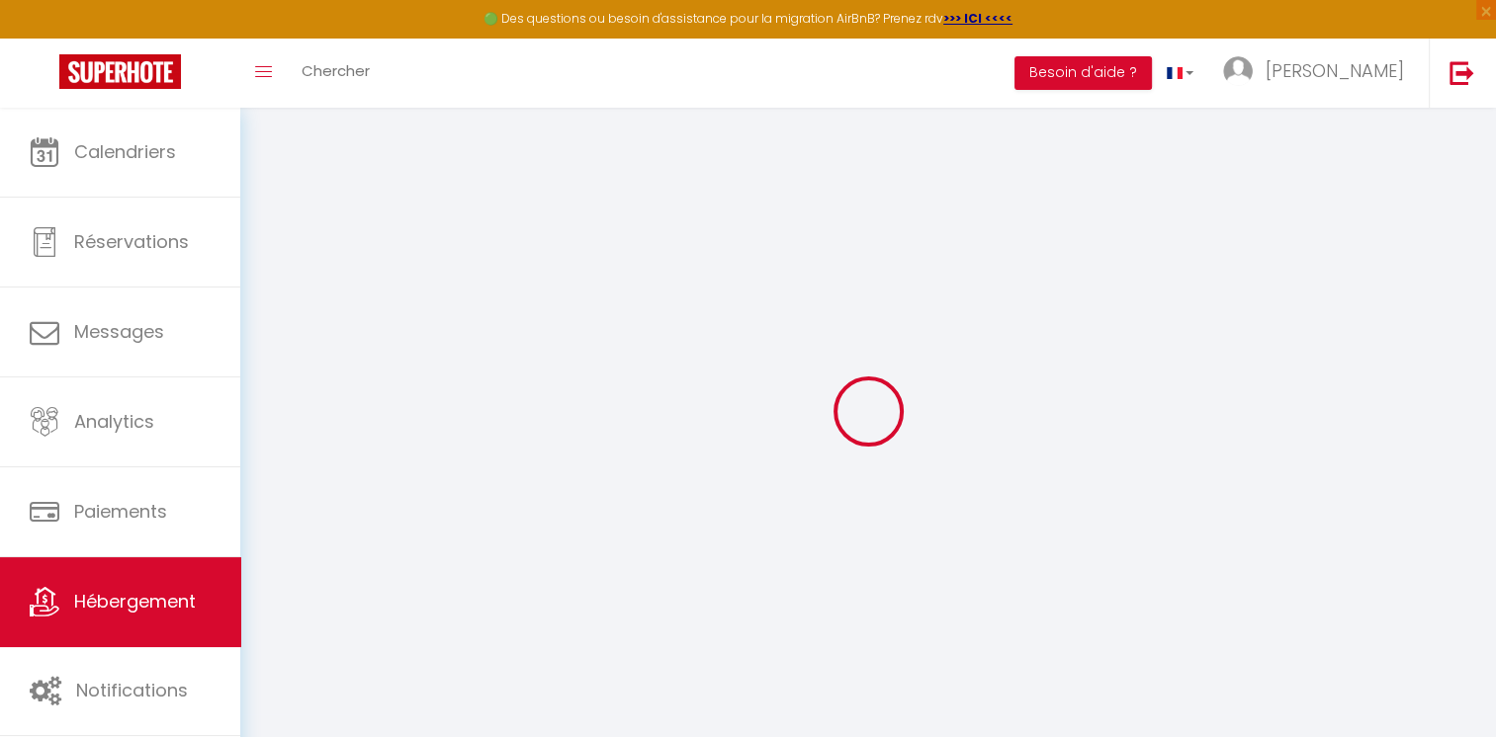
select select
checkbox input "true"
checkbox input "false"
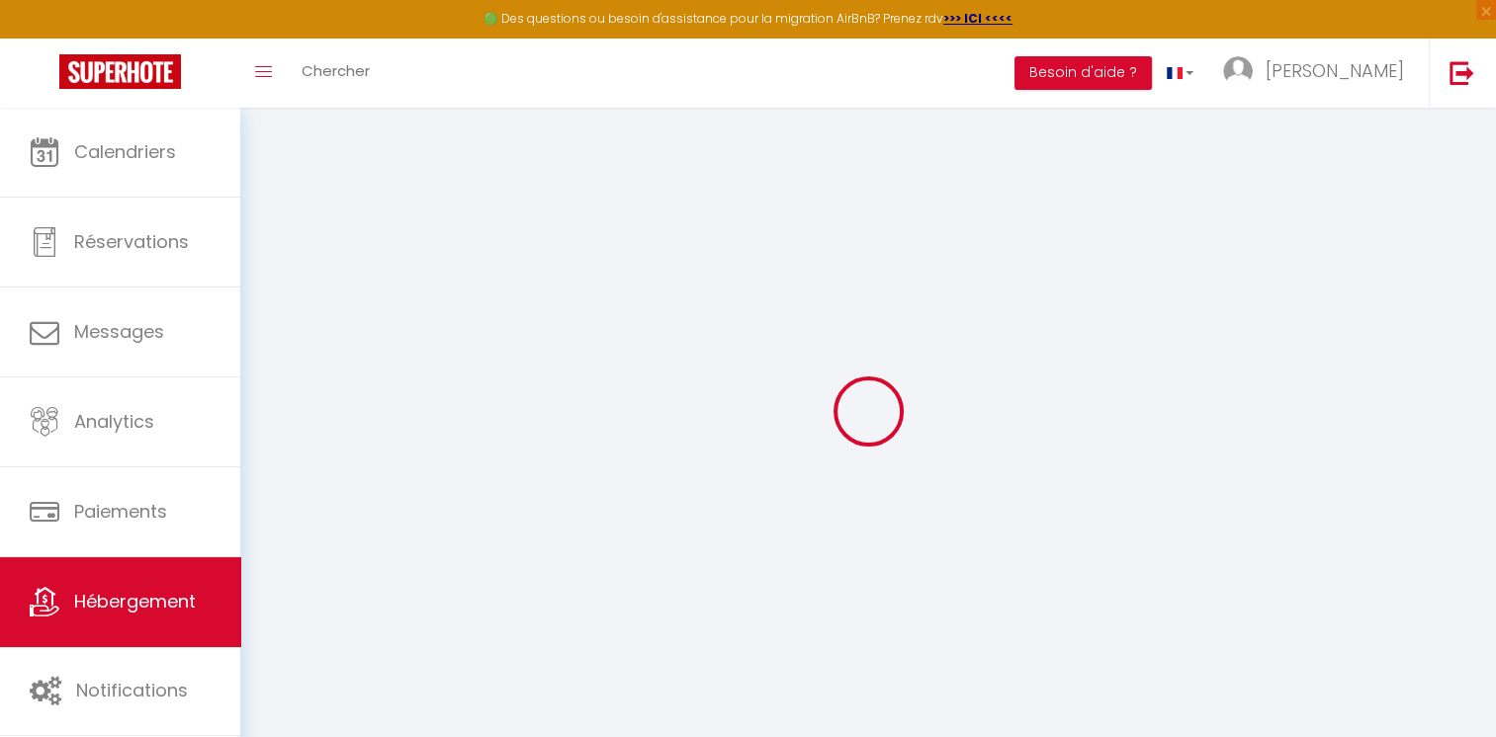
select select
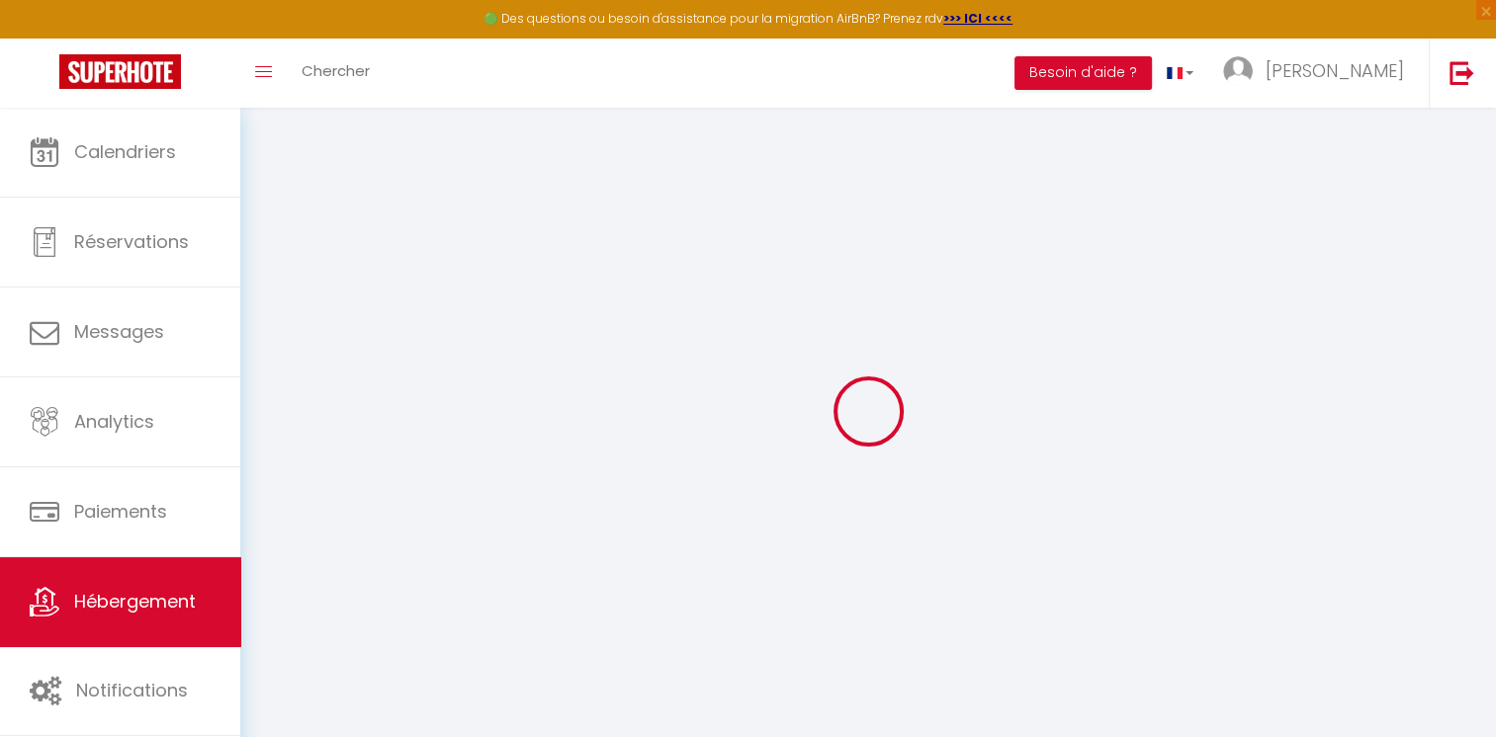
select select
checkbox input "true"
checkbox input "false"
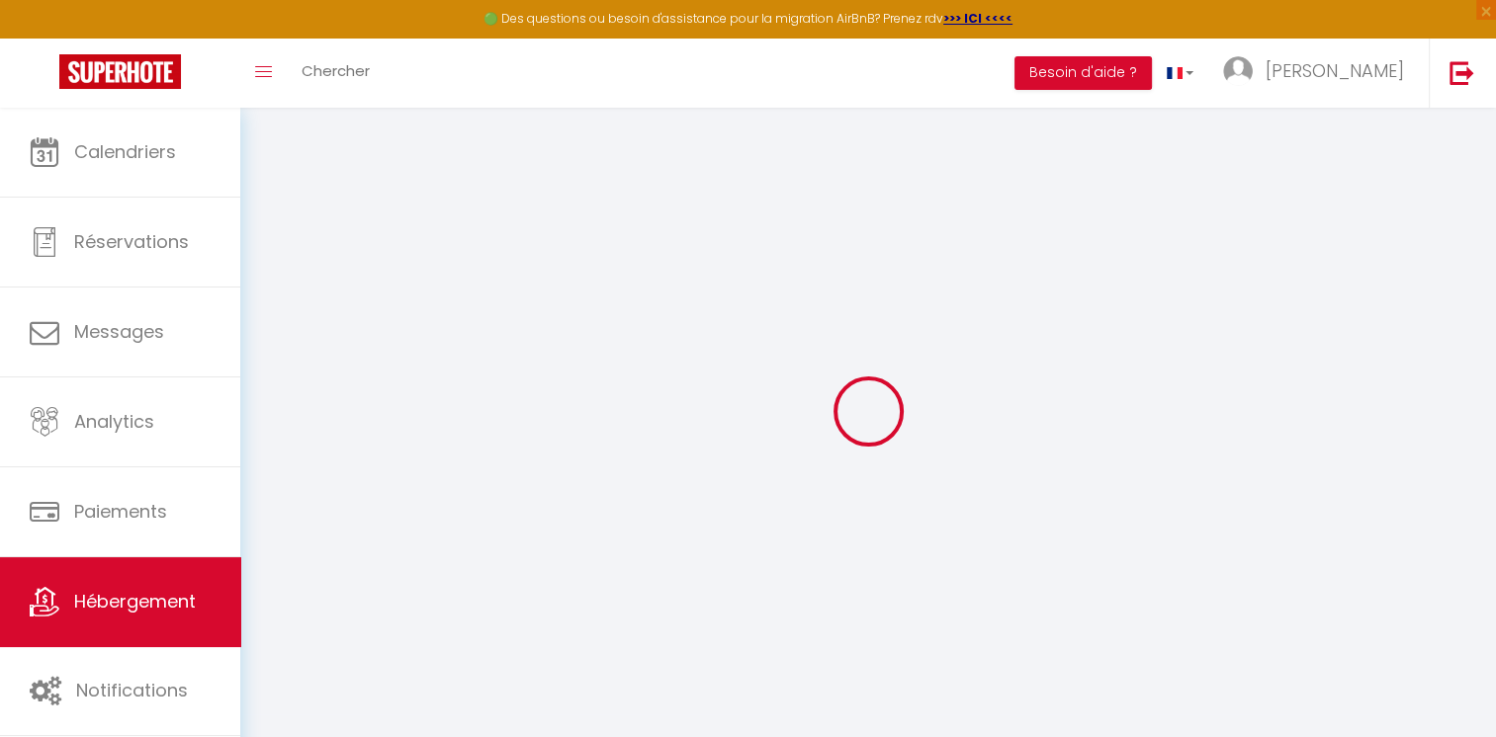
checkbox input "false"
select select
checkbox input "true"
checkbox input "false"
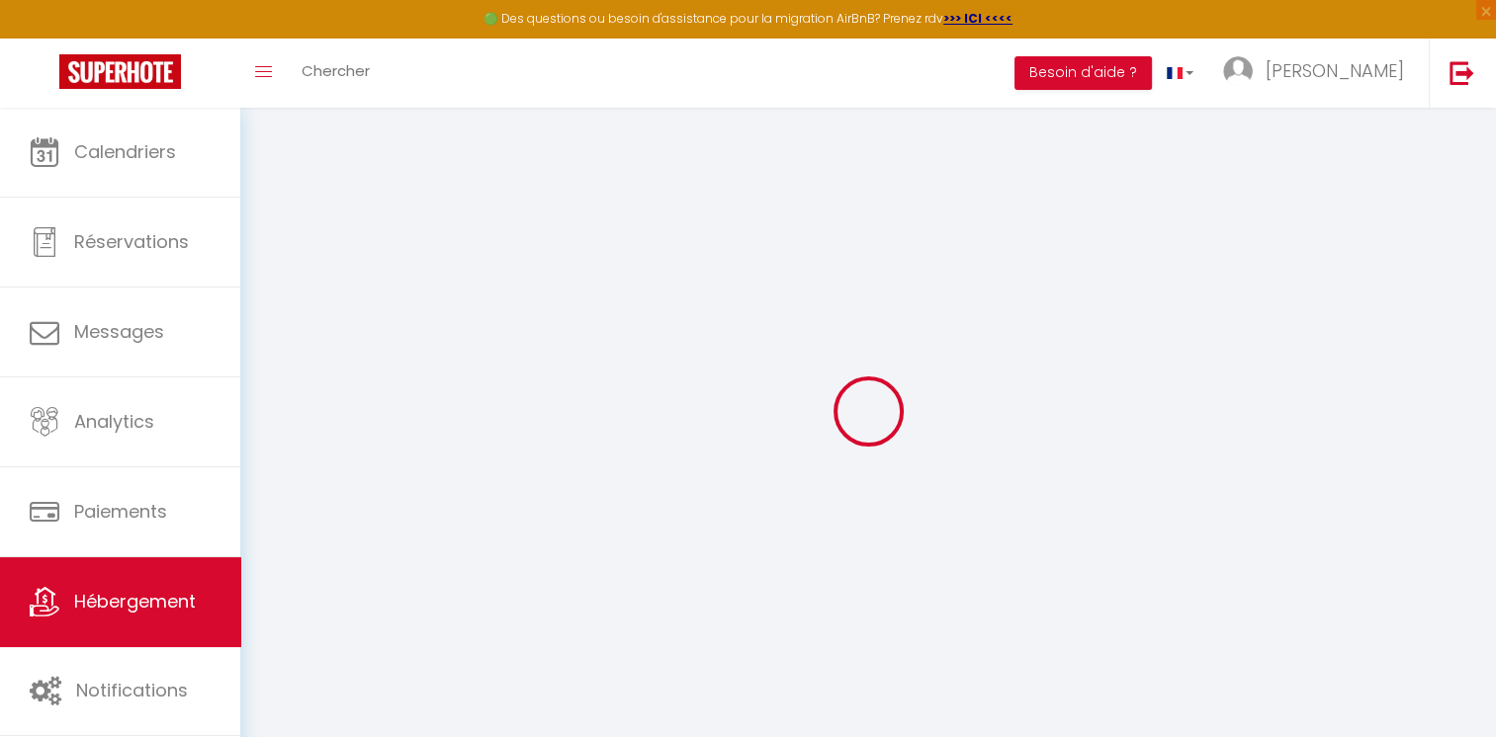
checkbox input "false"
select select
checkbox input "true"
checkbox input "false"
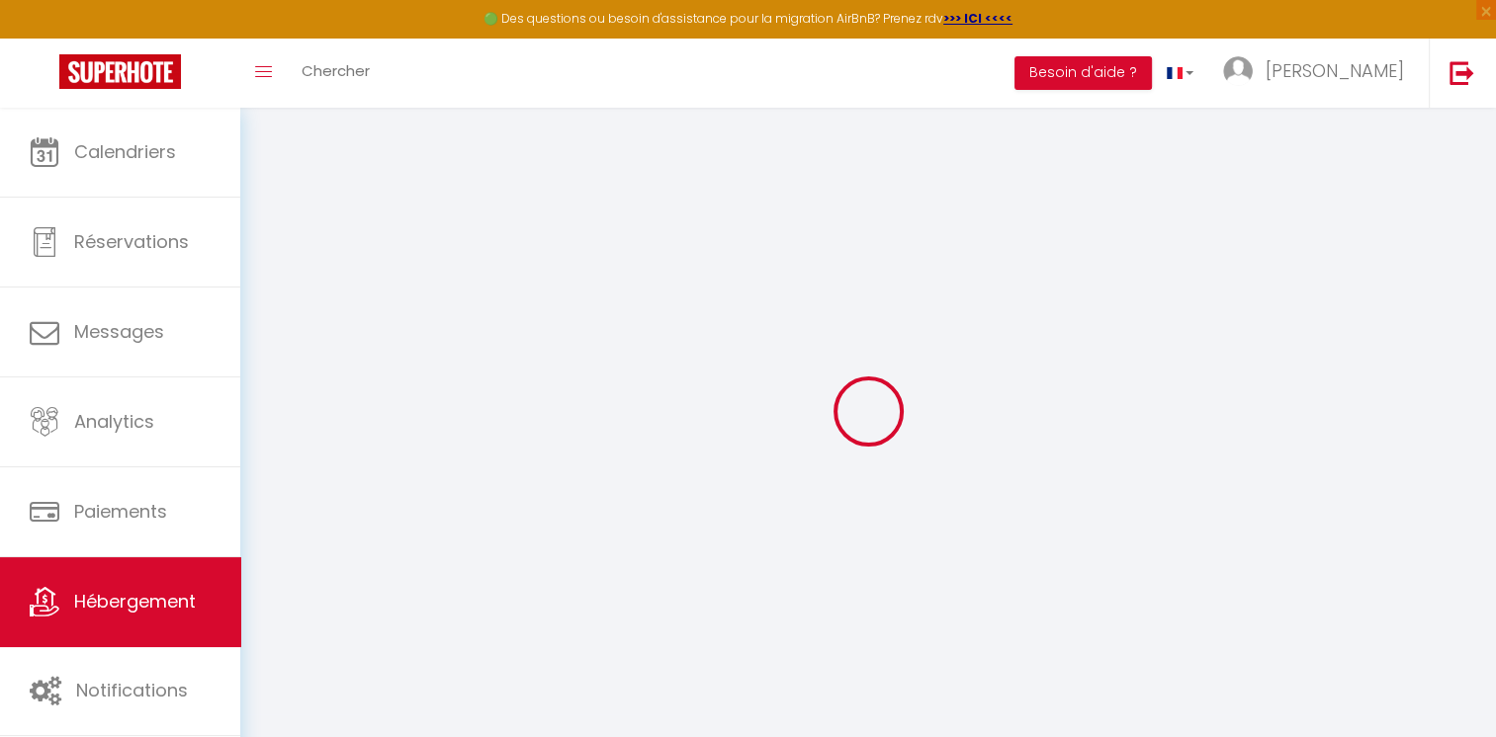
checkbox input "false"
select select
checkbox input "true"
checkbox input "false"
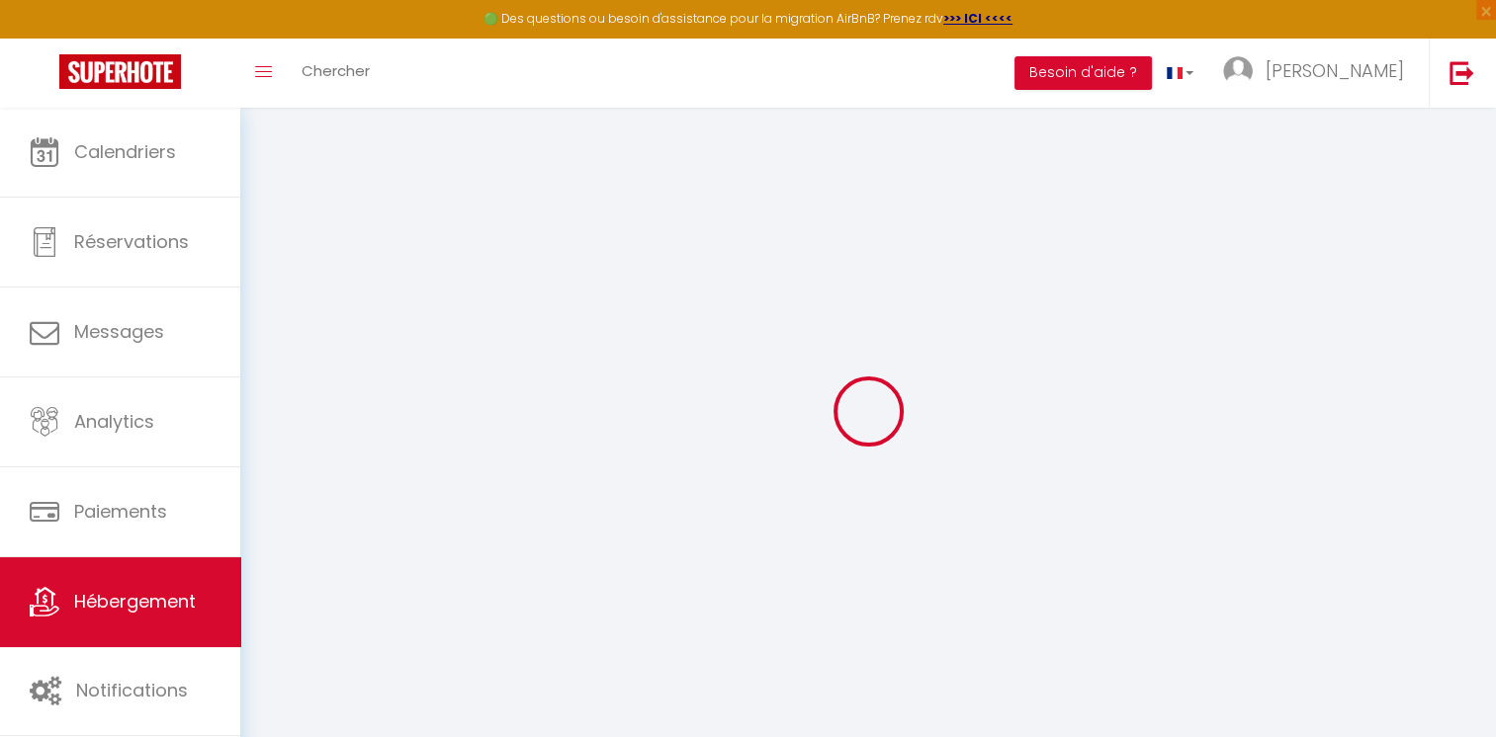
checkbox input "false"
select select "18:00"
select select
select select "10:00"
select select "30"
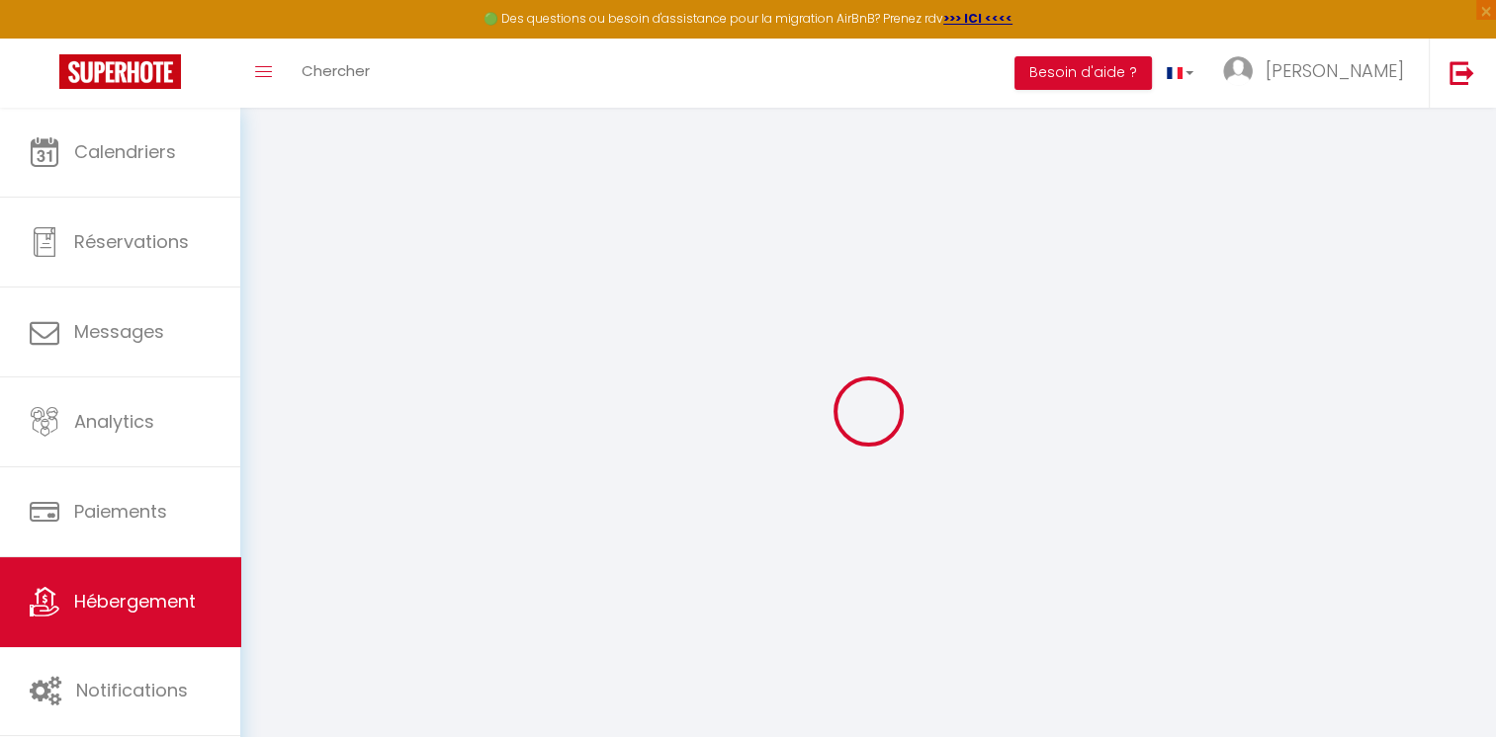
select select "120"
select select "18:00"
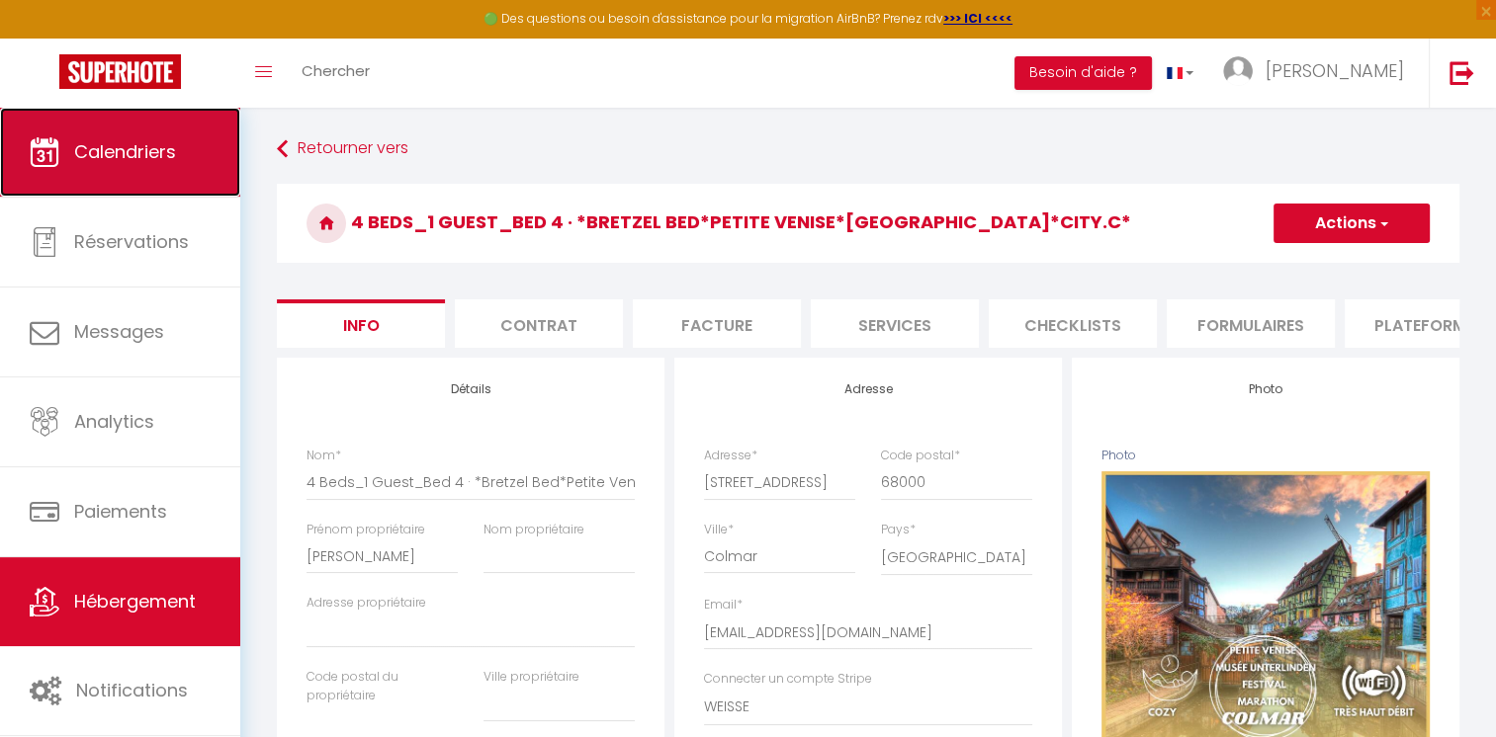
click at [147, 137] on link "Calendriers" at bounding box center [120, 152] width 240 height 89
